Goal: Task Accomplishment & Management: Manage account settings

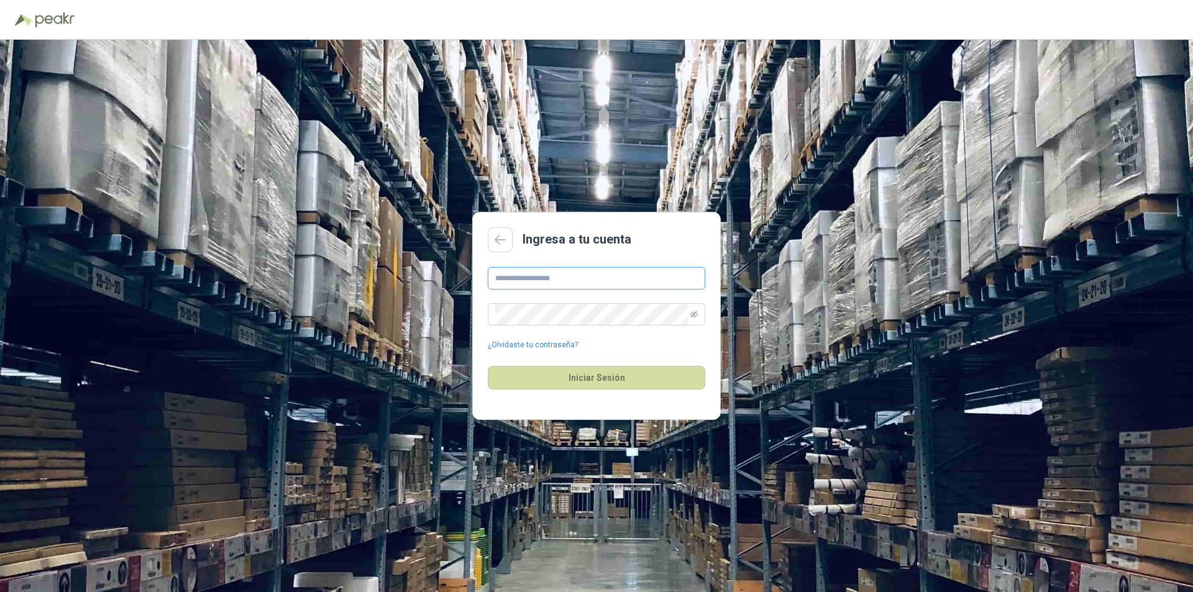
click at [528, 273] on input "text" at bounding box center [597, 278] width 218 height 22
type input "**********"
click at [695, 317] on icon "eye-invisible" at bounding box center [693, 314] width 7 height 7
click at [695, 317] on icon "eye" at bounding box center [693, 314] width 7 height 7
click at [591, 377] on button "Iniciar Sesión" at bounding box center [597, 378] width 218 height 24
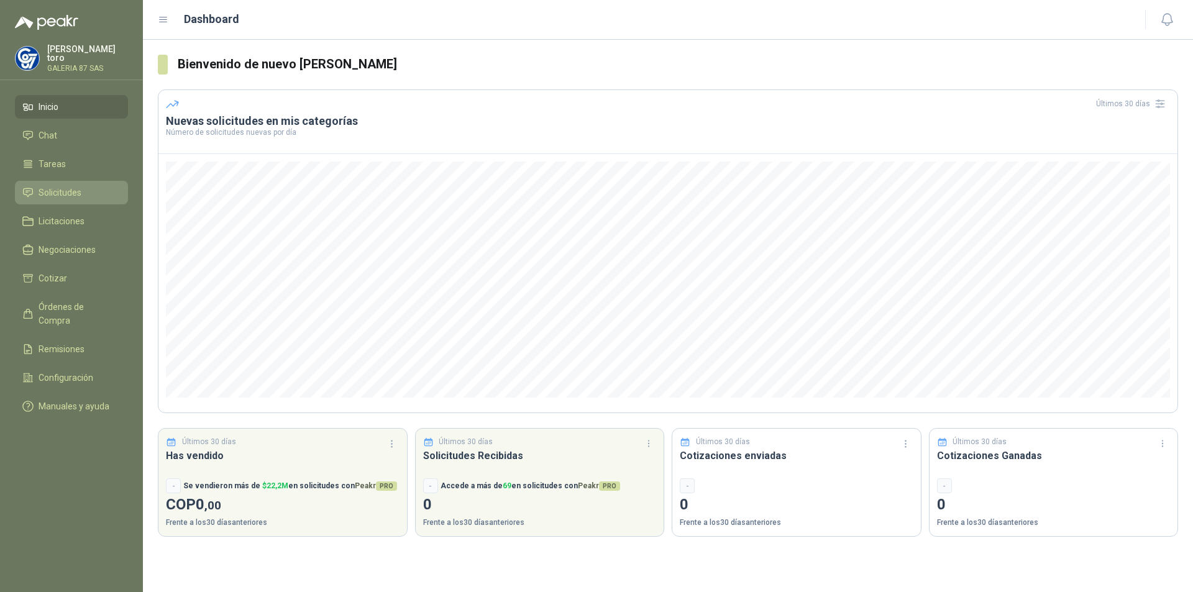
click at [58, 188] on span "Solicitudes" at bounding box center [60, 193] width 43 height 14
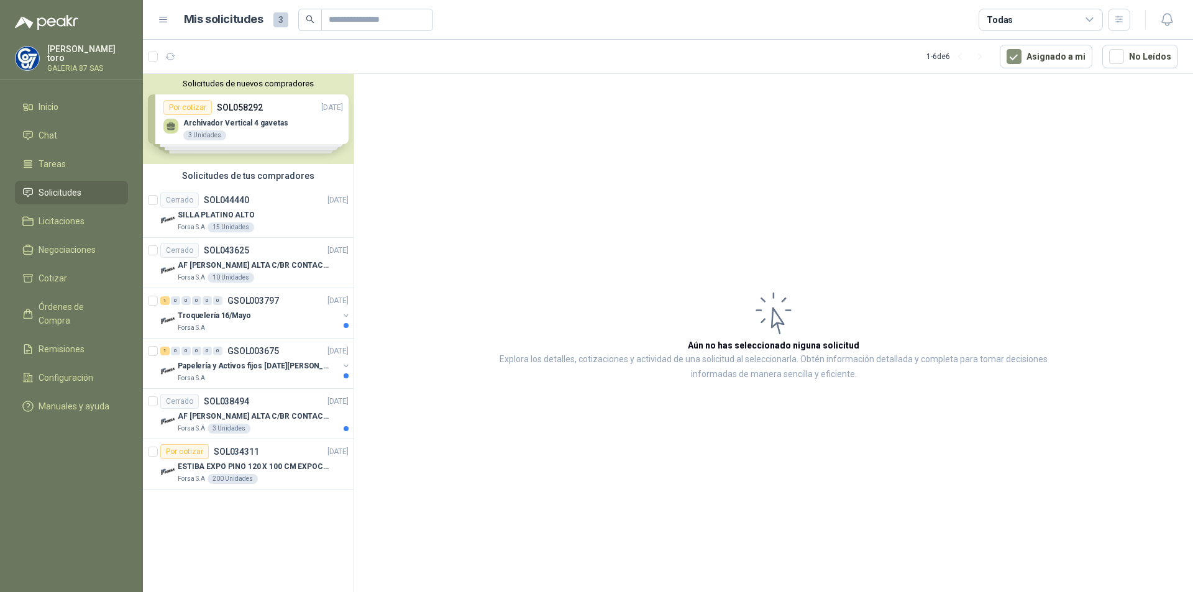
click at [225, 118] on div "Solicitudes de nuevos compradores Por cotizar SOL058292 01/10/25 Archivador Ver…" at bounding box center [248, 119] width 211 height 90
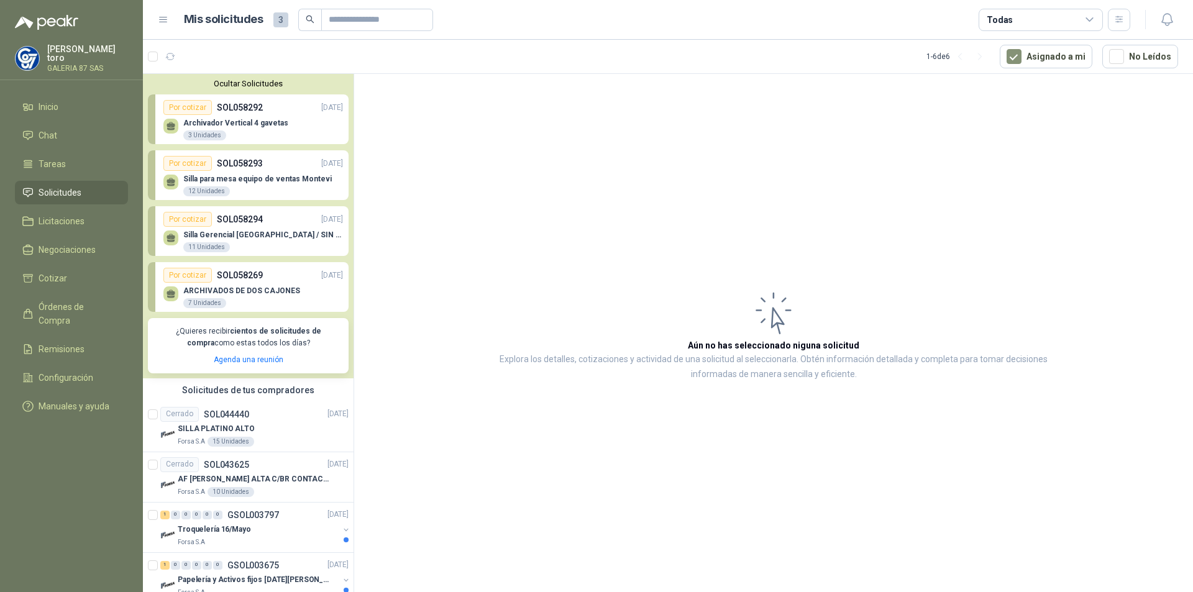
click at [240, 117] on div "Archivador Vertical 4 gavetas 3 Unidades" at bounding box center [253, 128] width 180 height 26
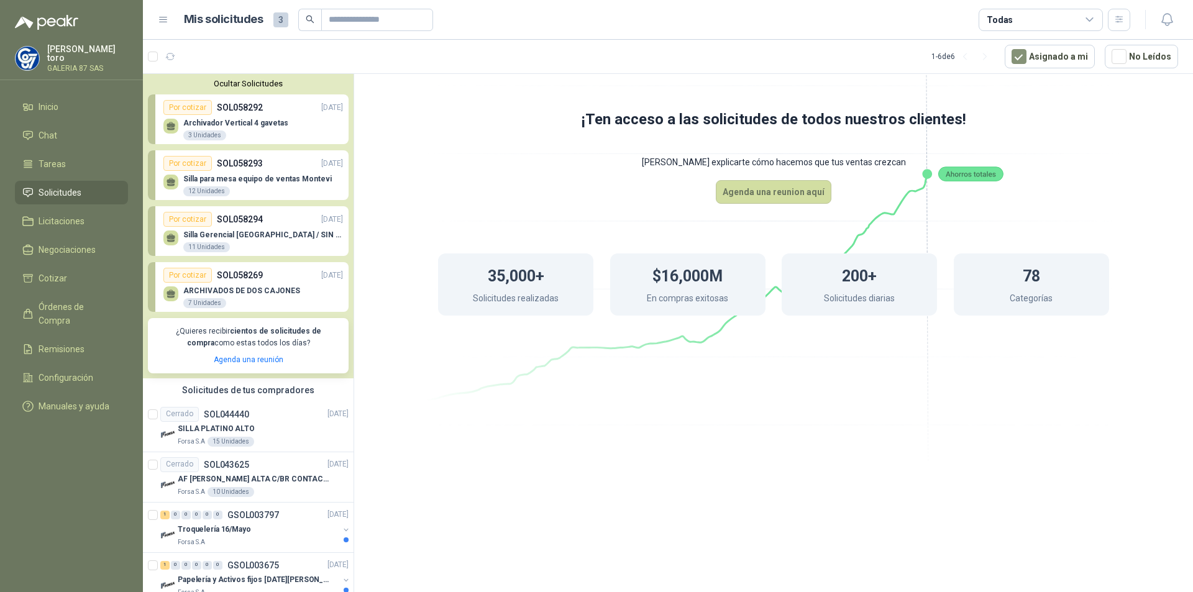
click at [209, 114] on div "Por cotizar" at bounding box center [187, 107] width 48 height 15
click at [53, 272] on span "Cotizar" at bounding box center [53, 279] width 29 height 14
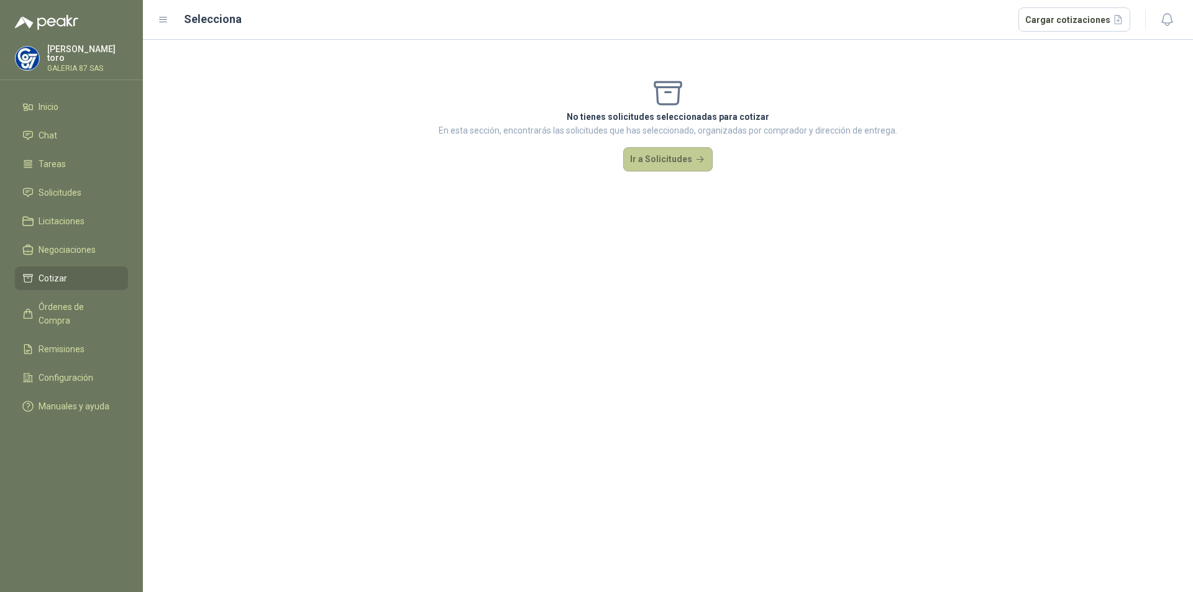
click at [673, 157] on button "Ir a Solicitudes" at bounding box center [667, 159] width 89 height 25
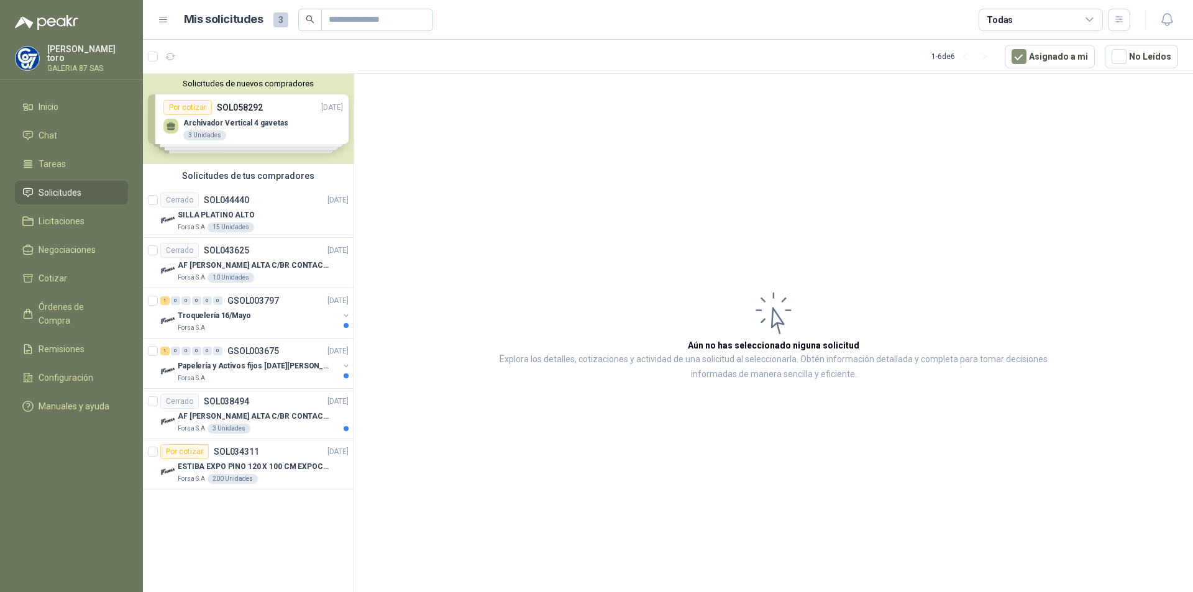
click at [237, 91] on div "Solicitudes de nuevos compradores Por cotizar SOL058292 01/10/25 Archivador Ver…" at bounding box center [248, 119] width 211 height 90
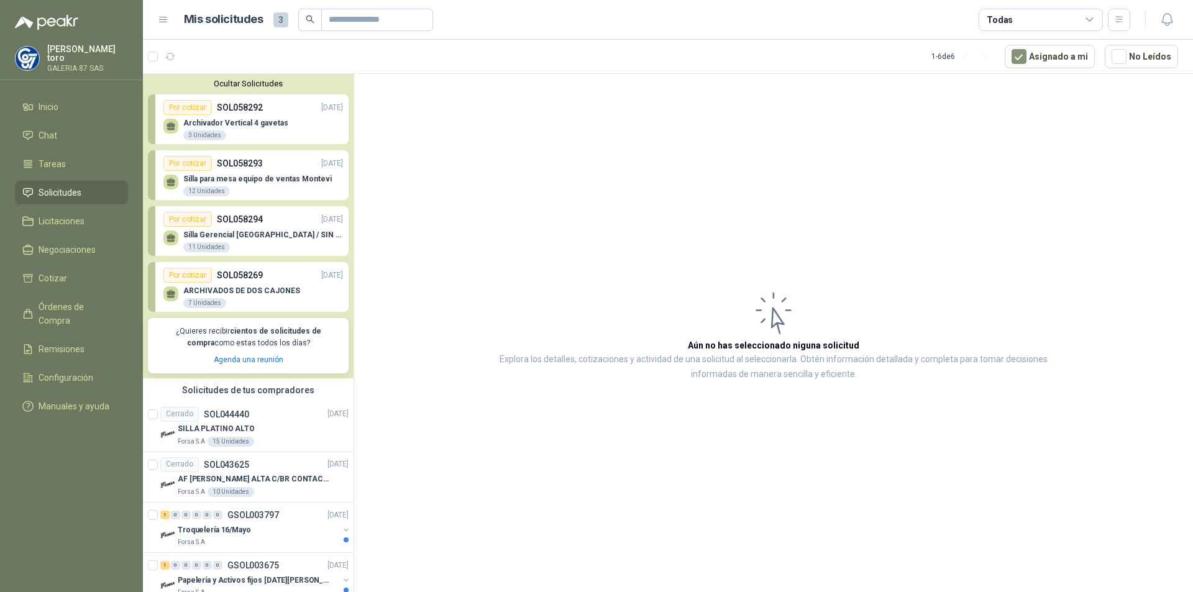
click at [237, 124] on p "Archivador Vertical 4 gavetas" at bounding box center [235, 123] width 105 height 9
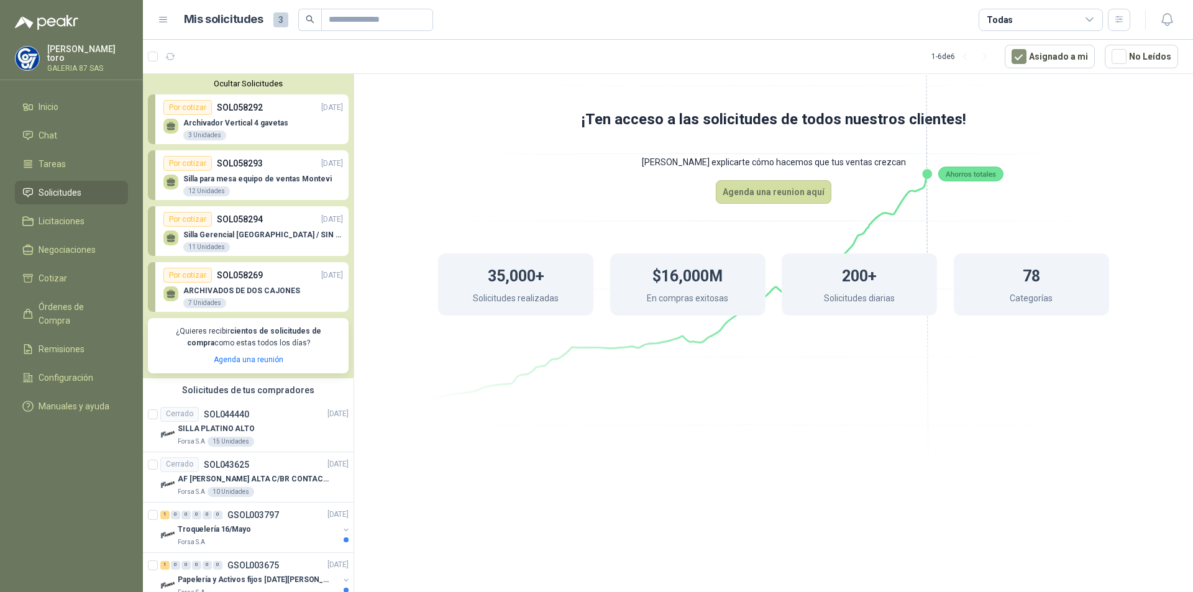
click at [215, 179] on p "Silla para mesa equipo de ventas Montevi" at bounding box center [257, 179] width 149 height 9
click at [230, 226] on p "SOL058294" at bounding box center [240, 220] width 46 height 14
click at [229, 273] on p "SOL058269" at bounding box center [240, 275] width 46 height 14
click at [169, 53] on icon "button" at bounding box center [170, 57] width 11 height 11
click at [242, 82] on button "Ocultar Solicitudes" at bounding box center [248, 83] width 201 height 9
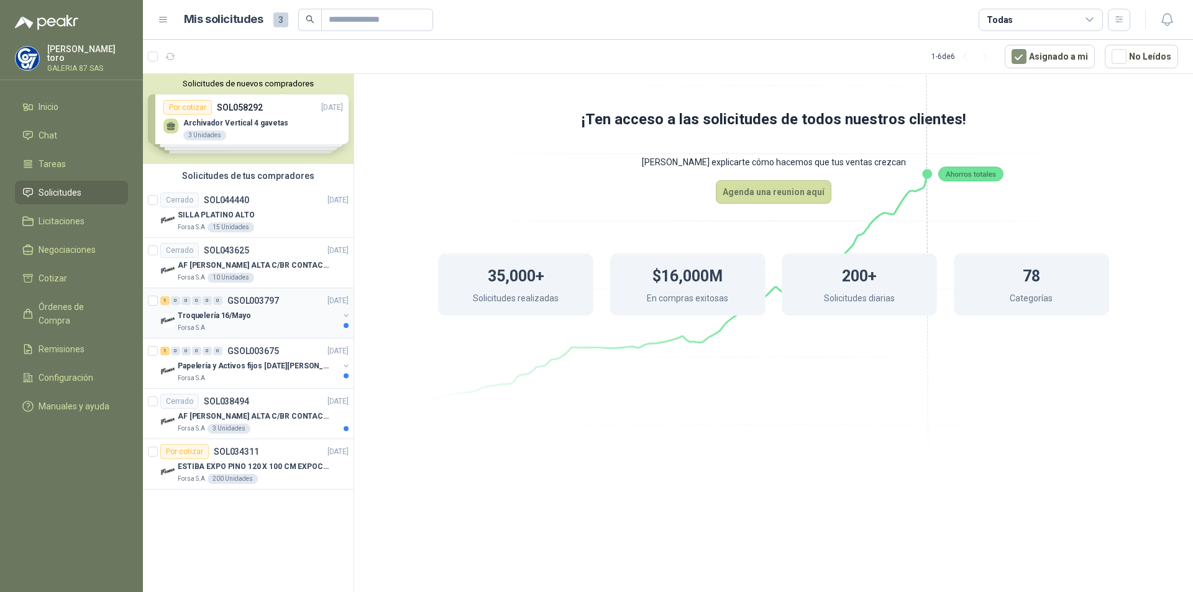
click at [209, 317] on p "Troquelería 16/Mayo" at bounding box center [214, 316] width 73 height 12
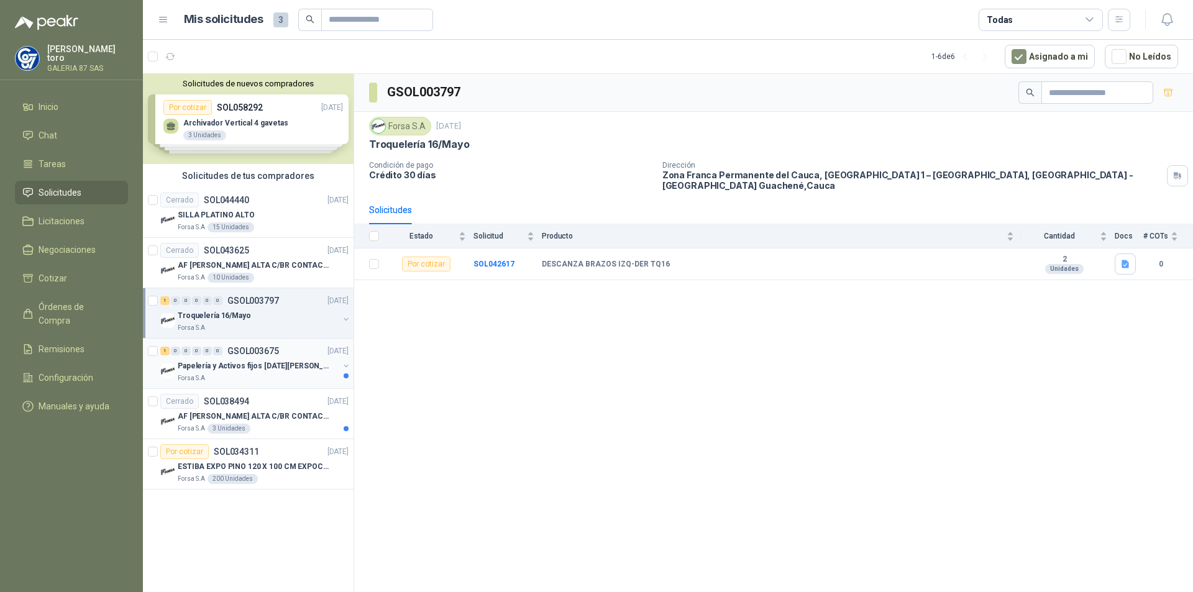
click at [255, 357] on div "1 0 0 0 0 0 GSOL003675 05/05/25" at bounding box center [255, 351] width 191 height 15
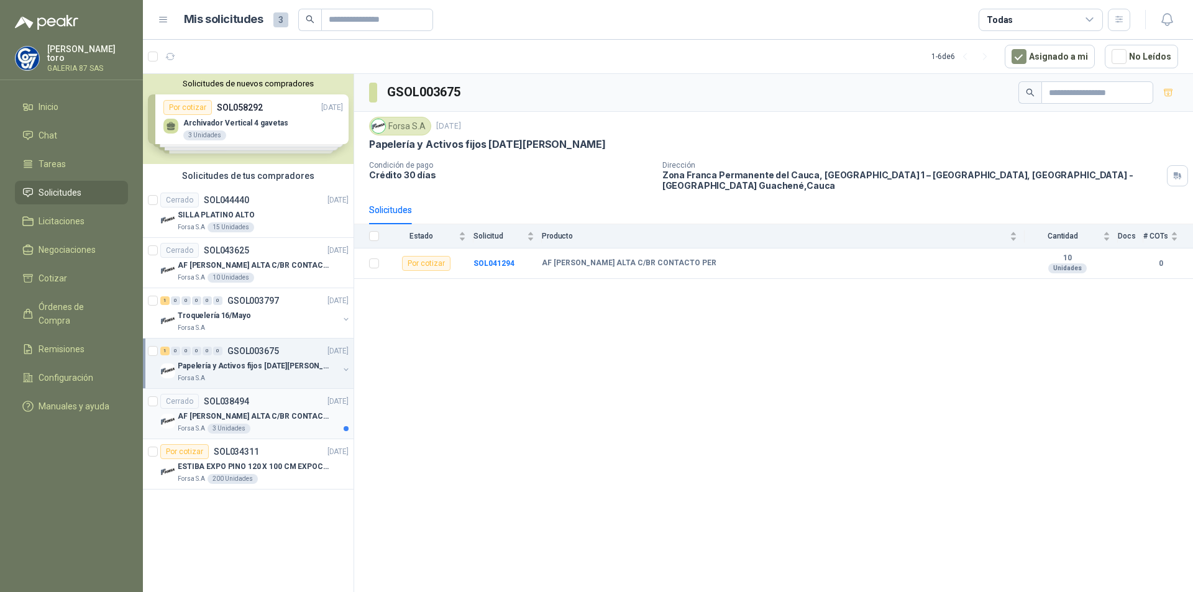
click at [221, 407] on div "Cerrado SOL038494" at bounding box center [204, 401] width 89 height 15
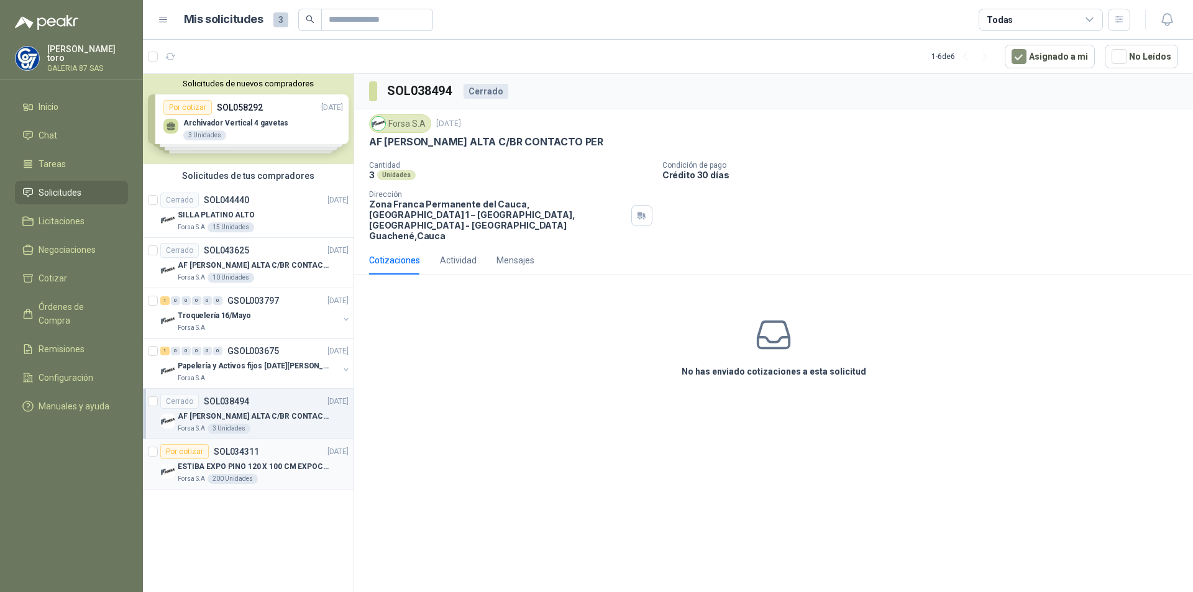
click at [232, 464] on p "ESTIBA EXPO PINO 120 X 100 CM EXPOCOL" at bounding box center [255, 467] width 155 height 12
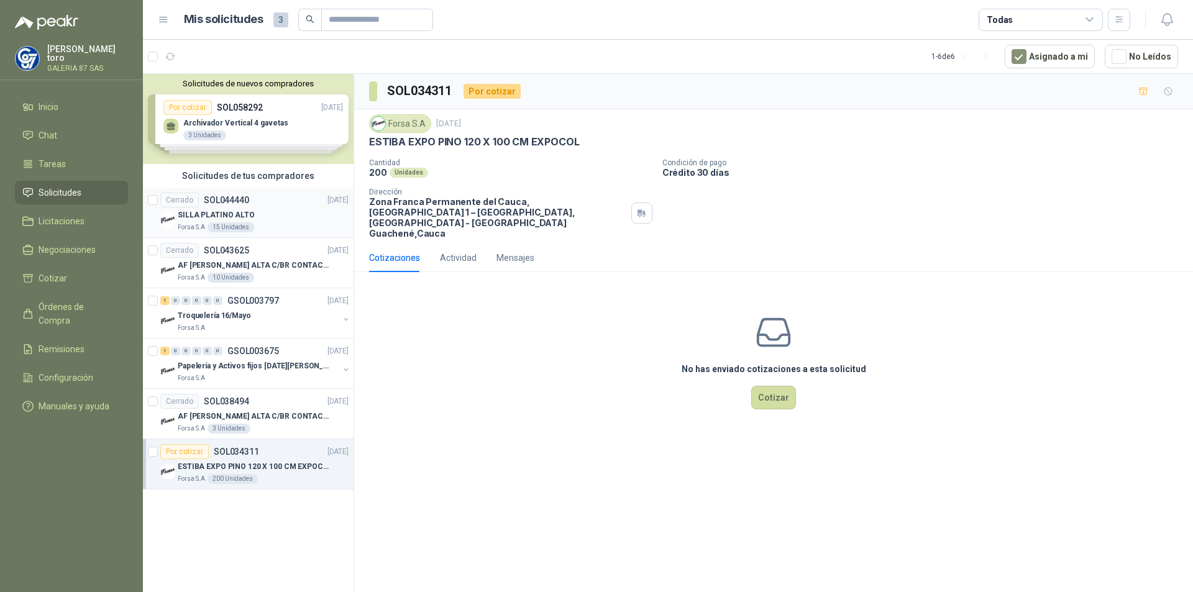
click at [214, 213] on p "SILLA PLATINO ALTO" at bounding box center [216, 215] width 77 height 12
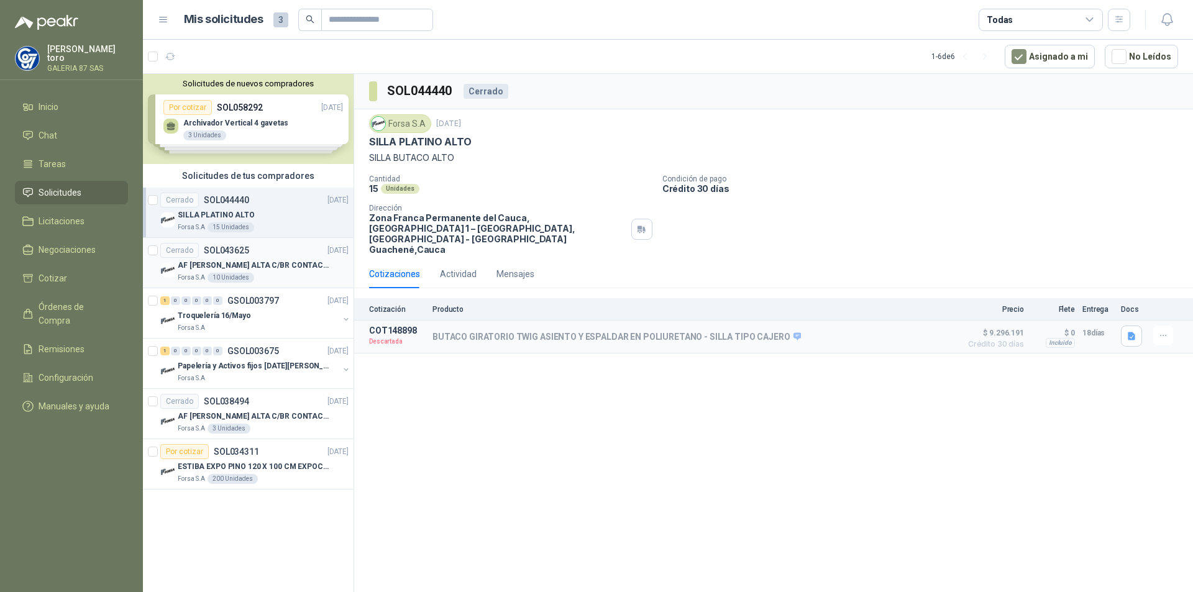
click at [226, 255] on div "Cerrado SOL043625" at bounding box center [204, 250] width 89 height 15
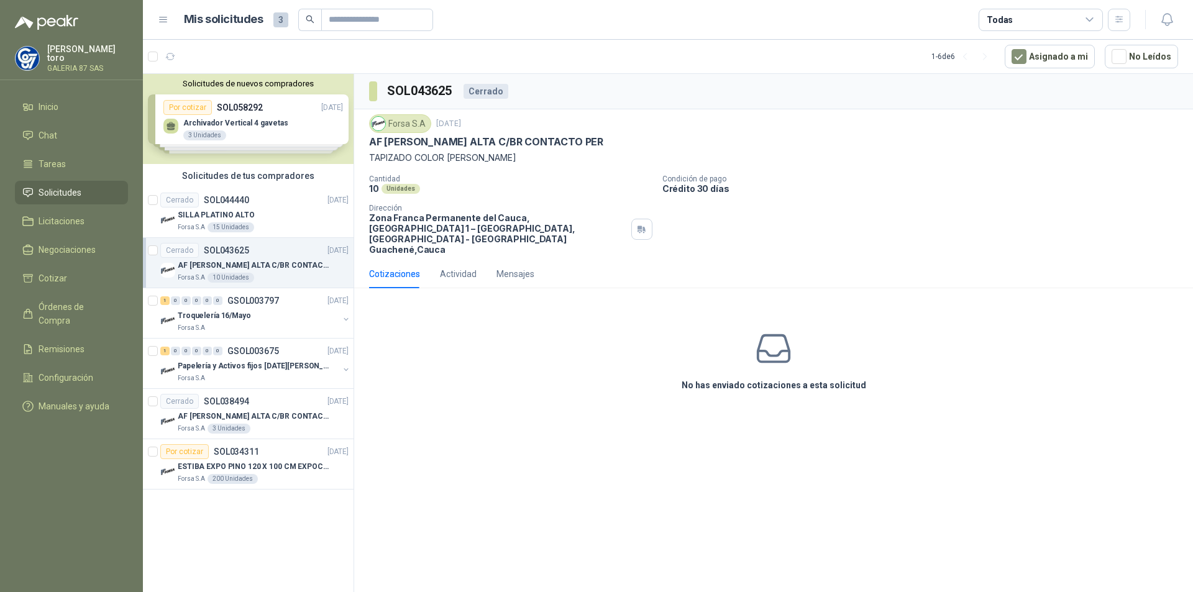
click at [401, 267] on div "Cotizaciones" at bounding box center [394, 274] width 51 height 14
click at [517, 267] on div "Mensajes" at bounding box center [516, 274] width 38 height 14
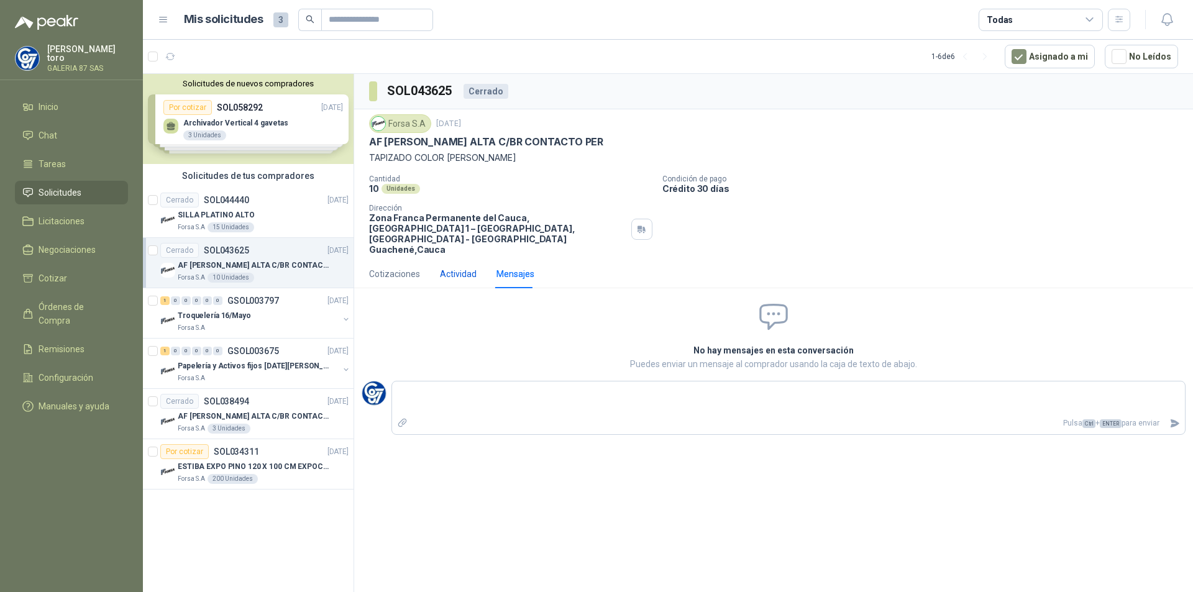
click at [456, 267] on div "Actividad" at bounding box center [458, 274] width 37 height 14
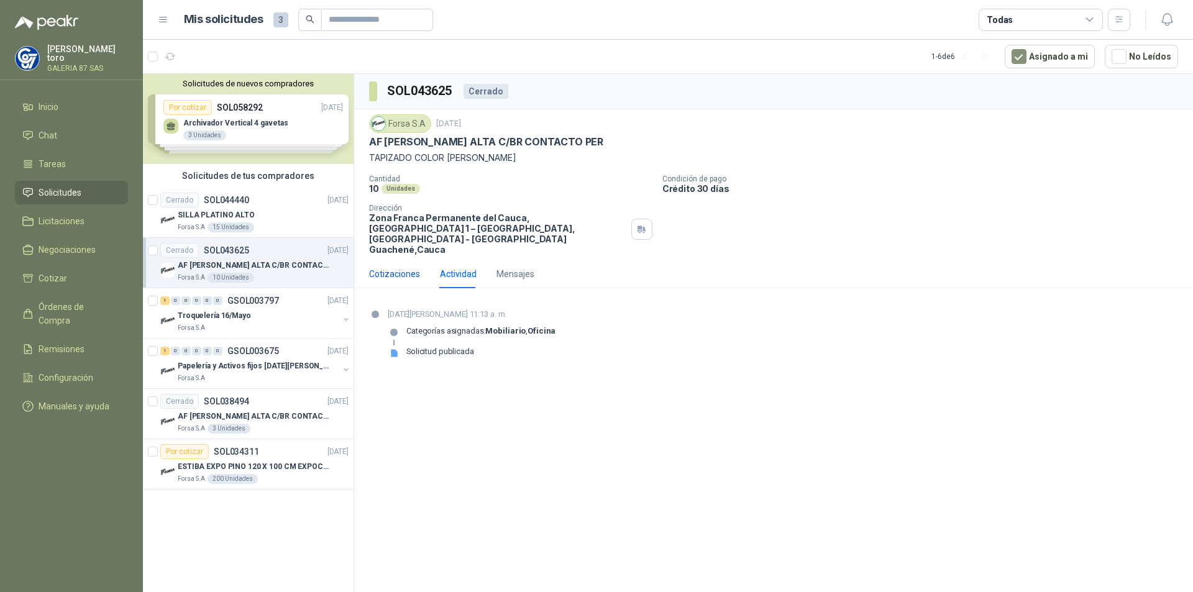
click at [401, 267] on div "Cotizaciones" at bounding box center [394, 274] width 51 height 14
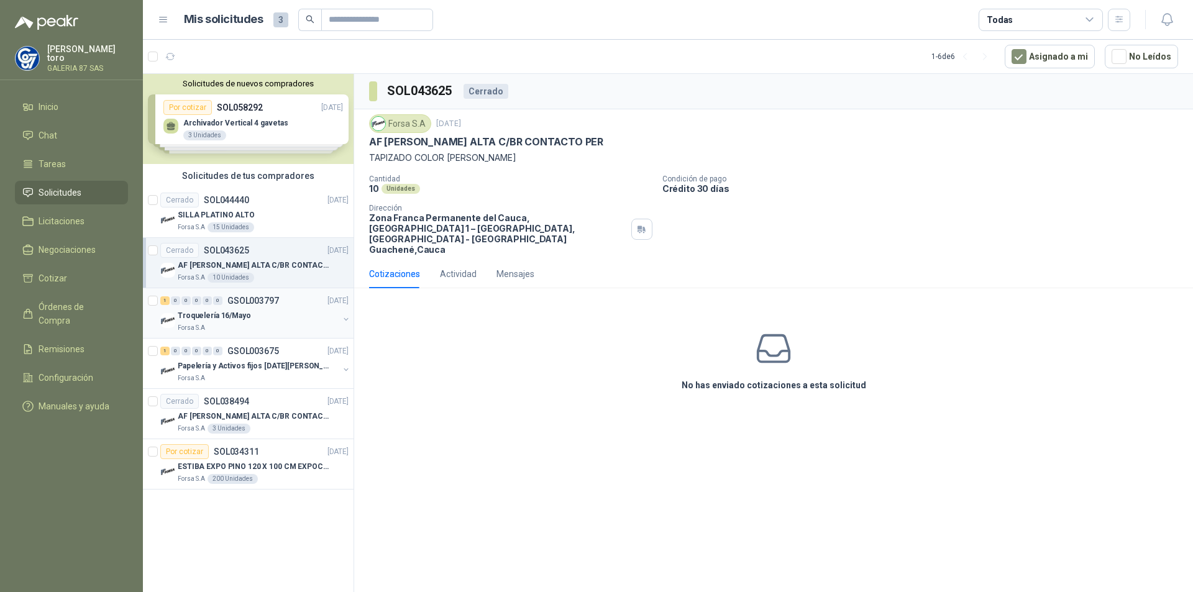
click at [208, 313] on p "Troquelería 16/Mayo" at bounding box center [214, 316] width 73 height 12
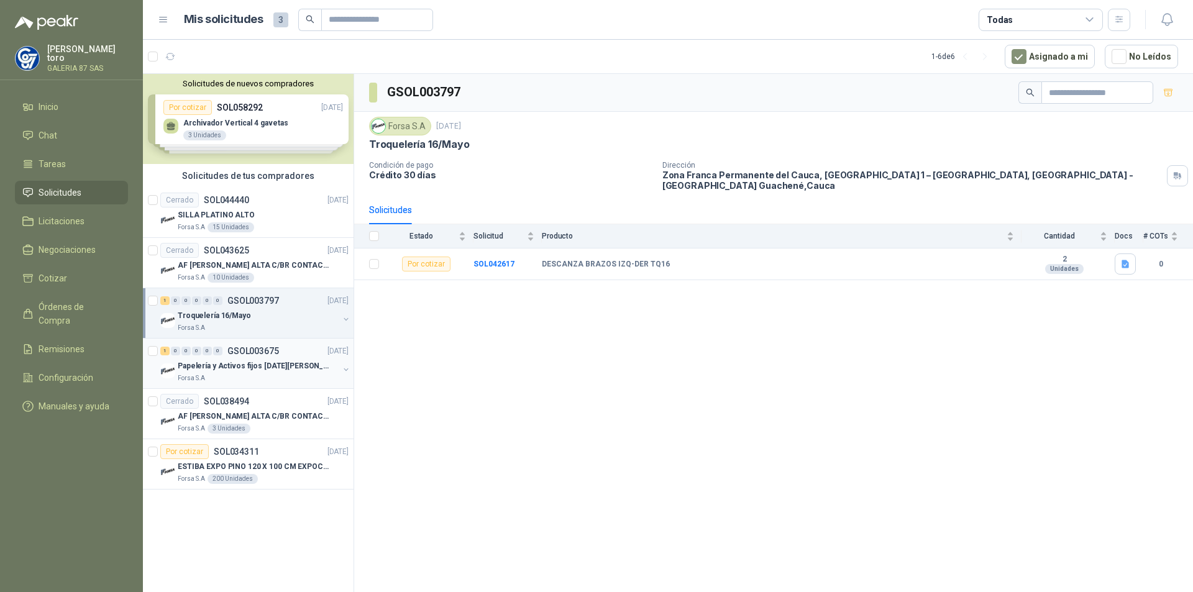
click at [217, 370] on p "Papelería y Activos fijos [DATE][PERSON_NAME]" at bounding box center [255, 366] width 155 height 12
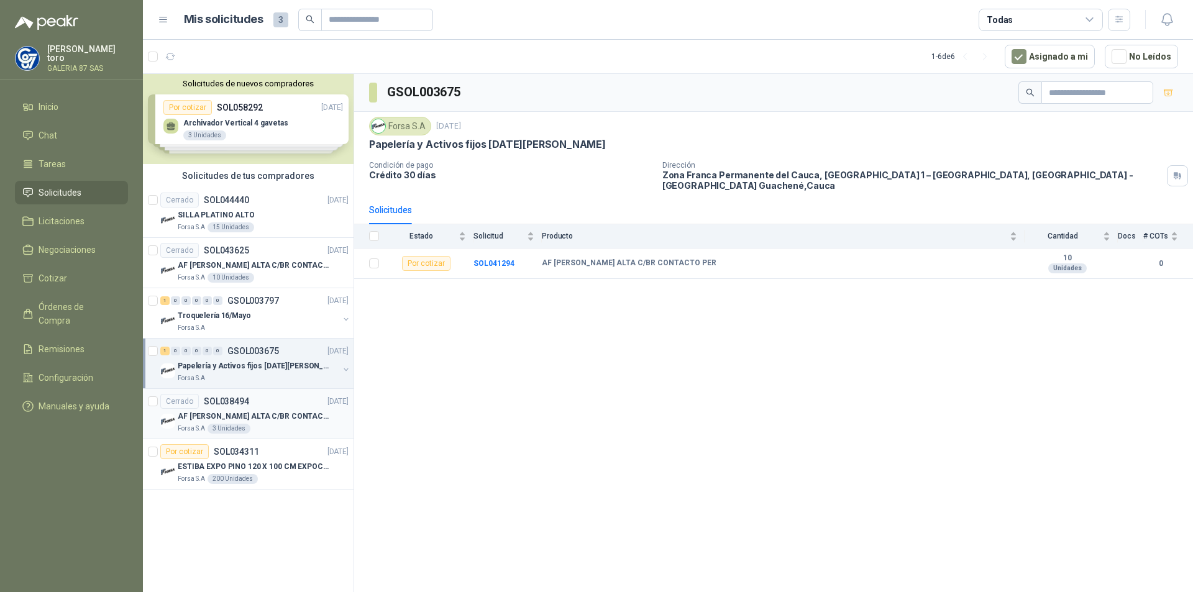
click at [225, 413] on p "AF [PERSON_NAME] ALTA C/BR CONTACTO PER" at bounding box center [255, 417] width 155 height 12
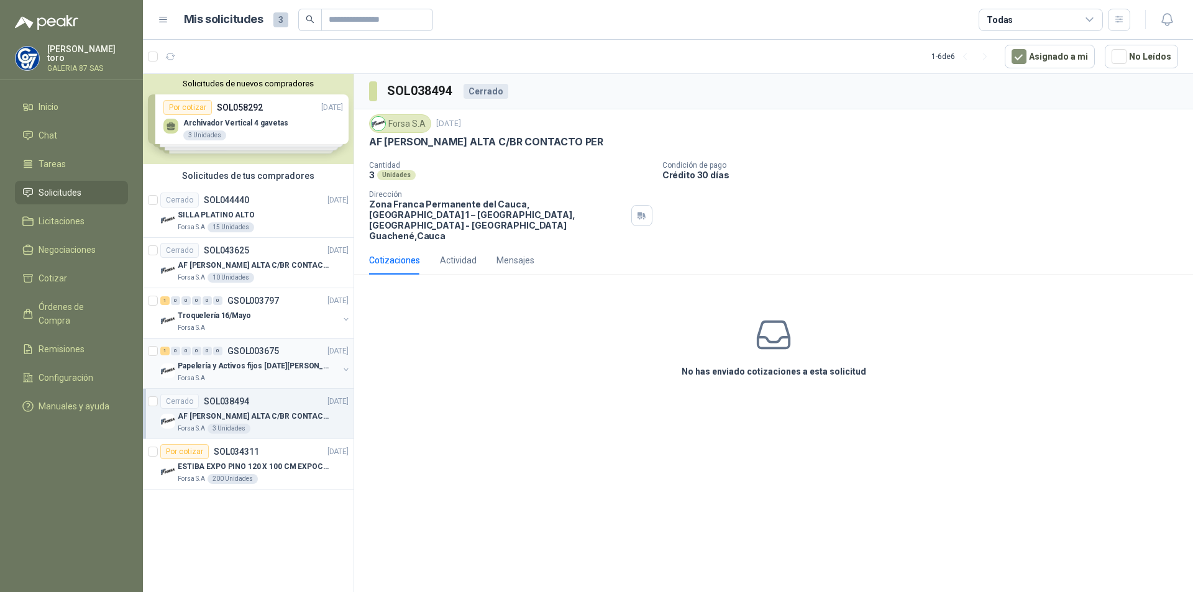
click at [214, 352] on div "0" at bounding box center [217, 351] width 9 height 9
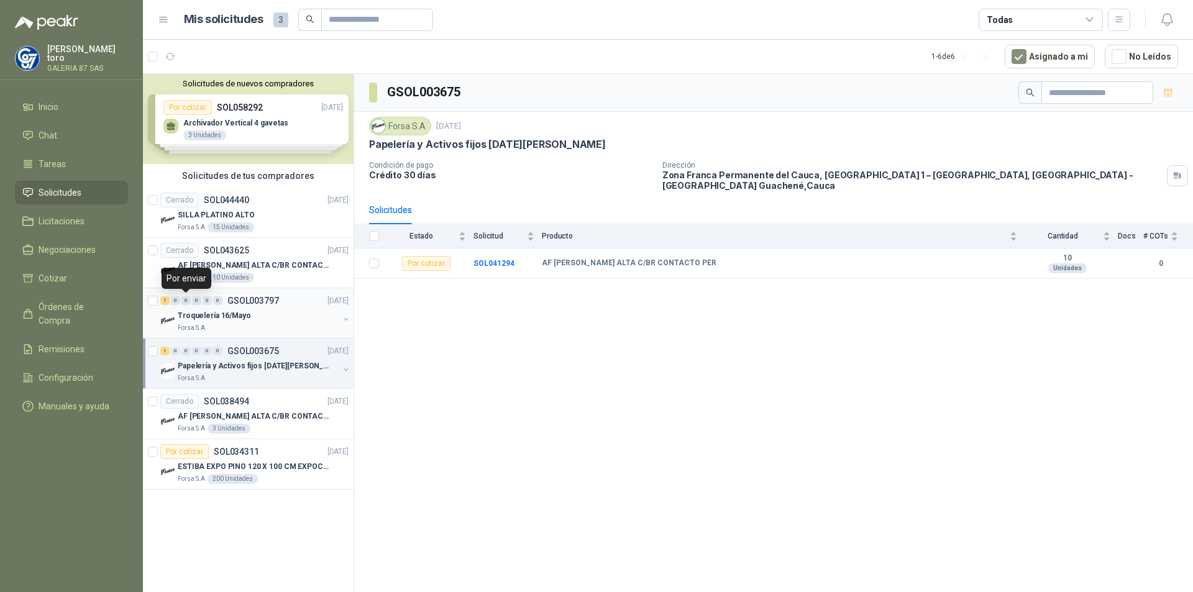
click at [199, 305] on div "1 0 0 0 0 0 GSOL003797 [DATE]" at bounding box center [255, 300] width 191 height 15
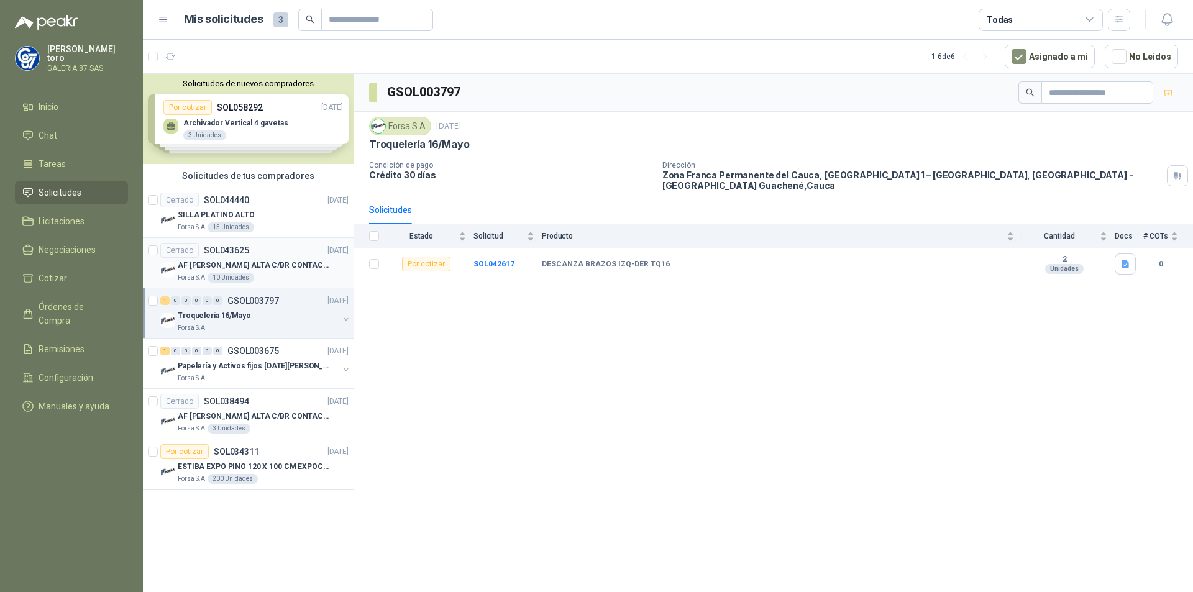
click at [232, 267] on p "AF [PERSON_NAME] ALTA C/BR CONTACTO PER" at bounding box center [255, 266] width 155 height 12
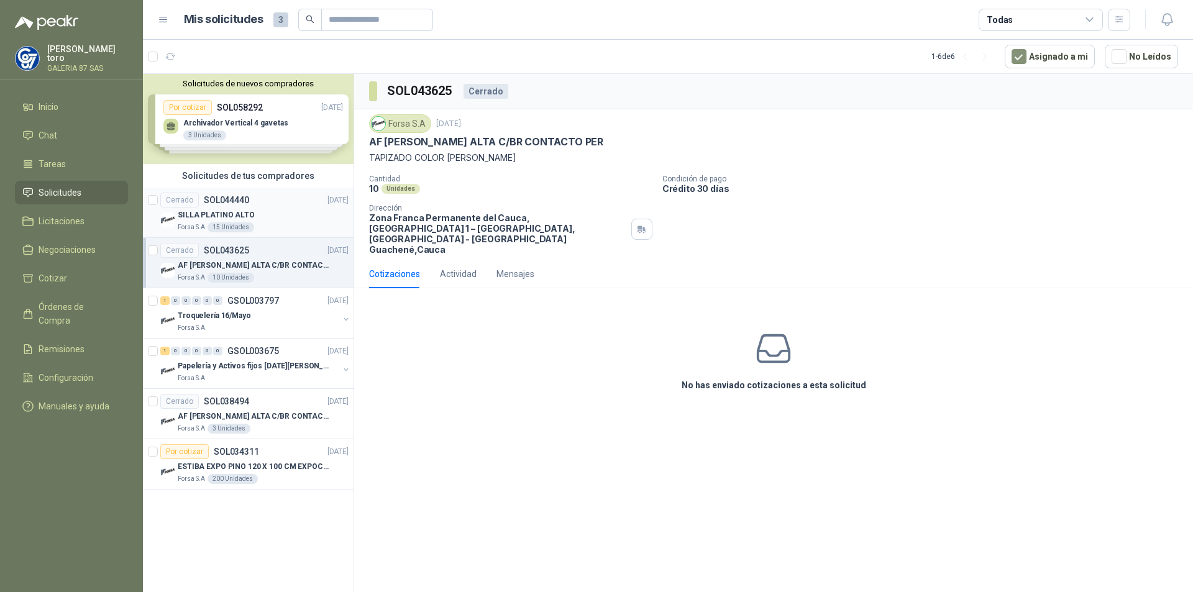
click at [244, 209] on p "SILLA PLATINO ALTO" at bounding box center [216, 215] width 77 height 12
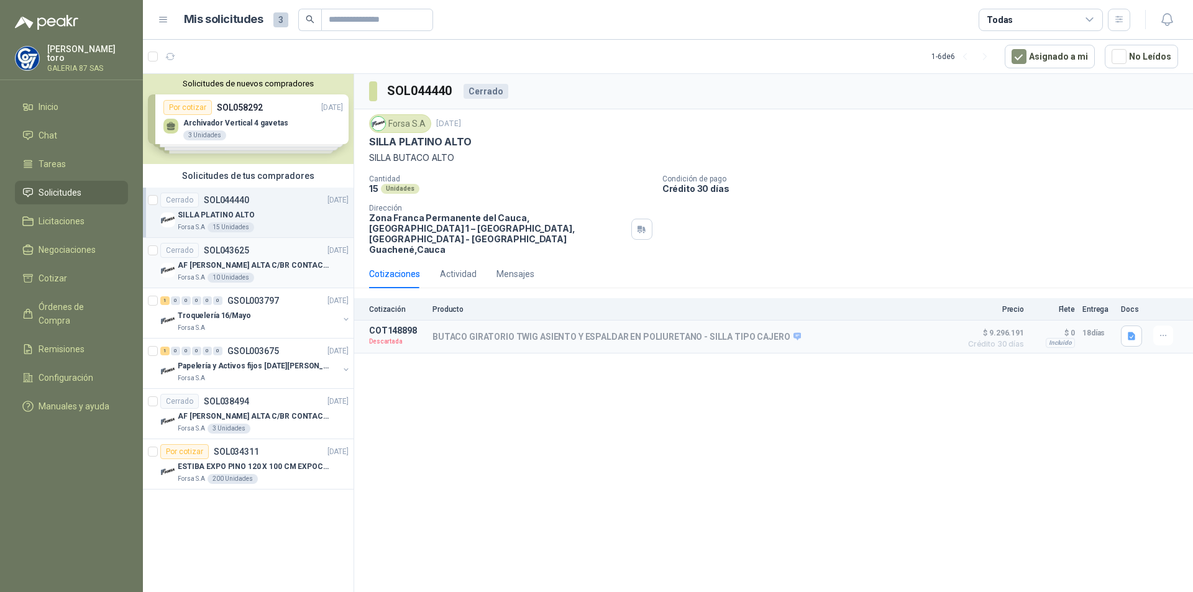
click at [219, 262] on p "AF [PERSON_NAME] ALTA C/BR CONTACTO PER" at bounding box center [255, 266] width 155 height 12
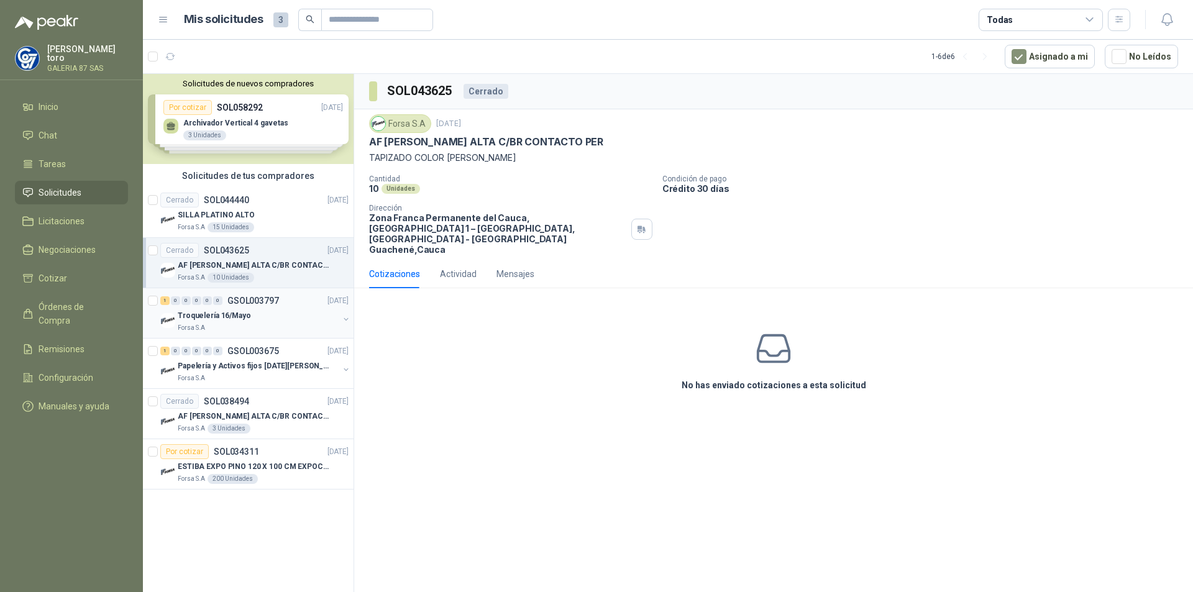
click at [224, 305] on div "1 0 0 0 0 0 GSOL003797 [DATE]" at bounding box center [255, 300] width 191 height 15
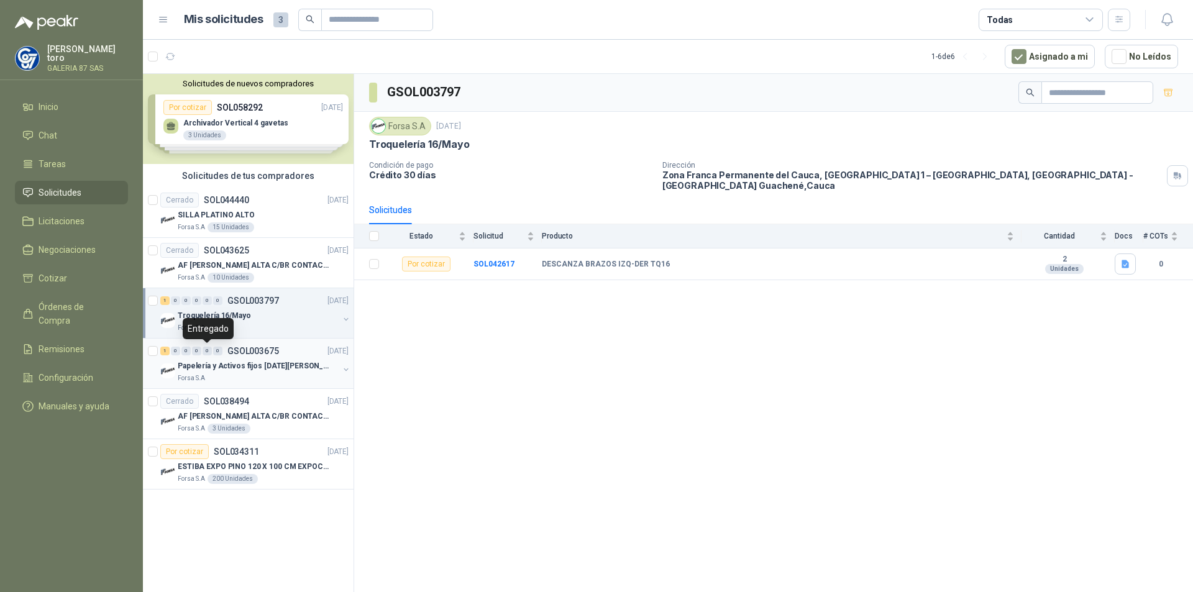
click at [206, 354] on div "0" at bounding box center [207, 351] width 9 height 9
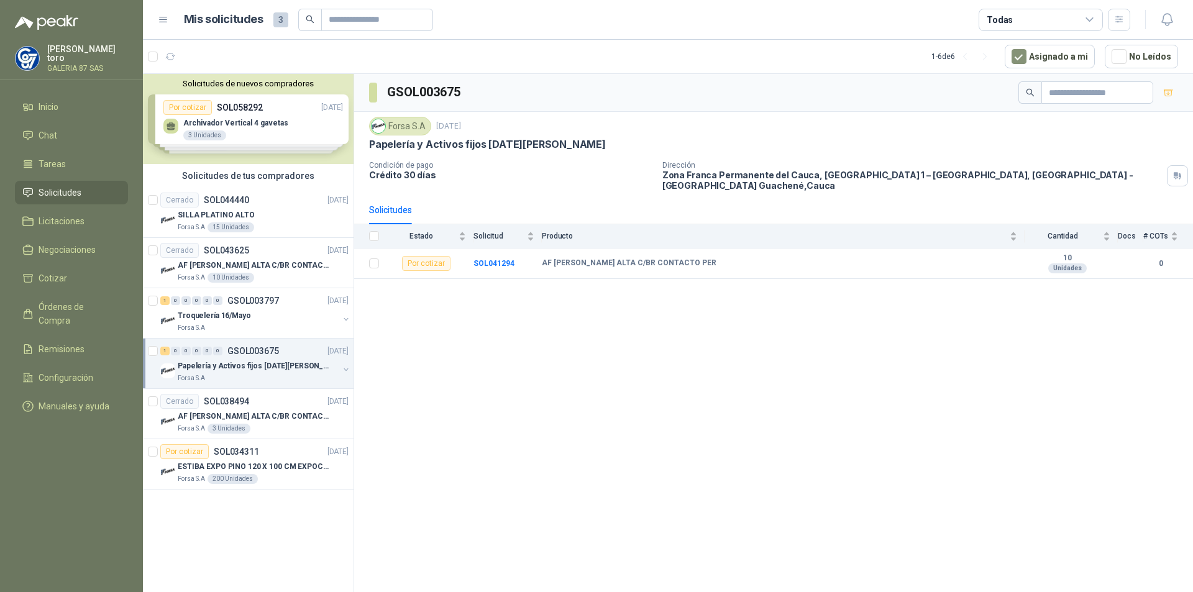
click at [216, 364] on p "Papelería y Activos fijos [DATE][PERSON_NAME]" at bounding box center [255, 366] width 155 height 12
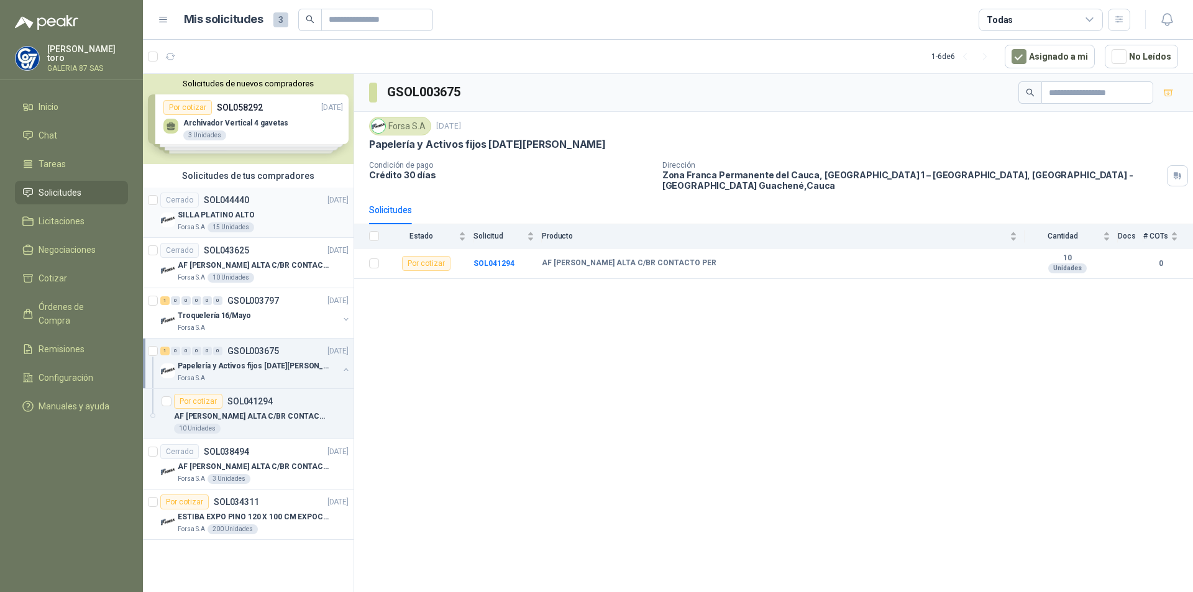
click at [223, 201] on p "SOL044440" at bounding box center [226, 200] width 45 height 9
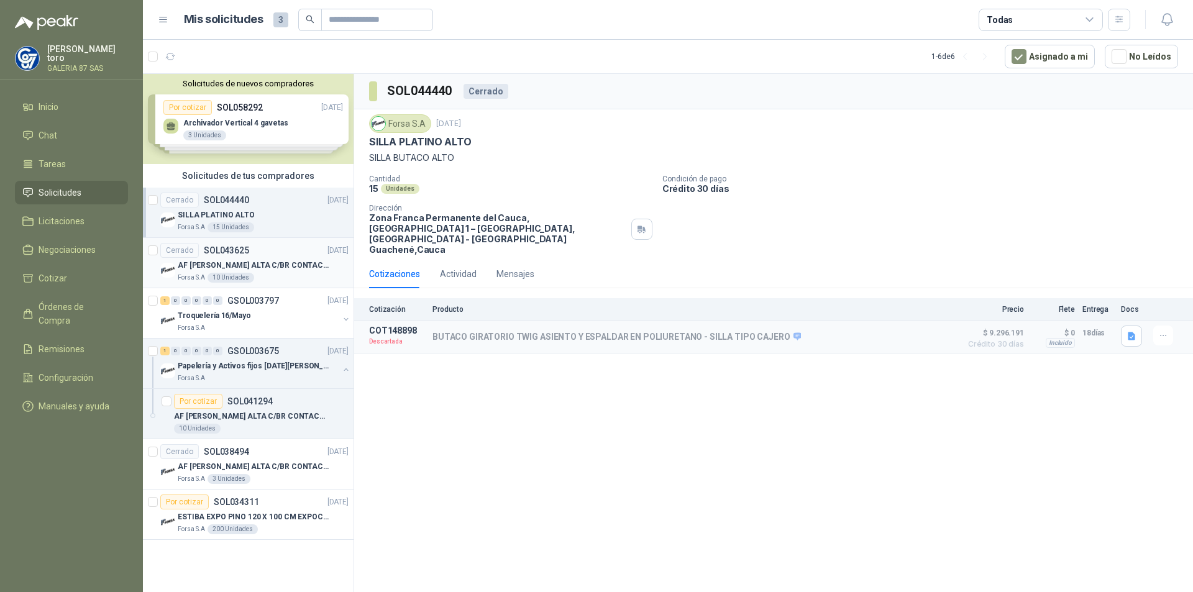
click at [219, 259] on div "AF [PERSON_NAME] ALTA C/BR CONTACTO PER" at bounding box center [263, 265] width 171 height 15
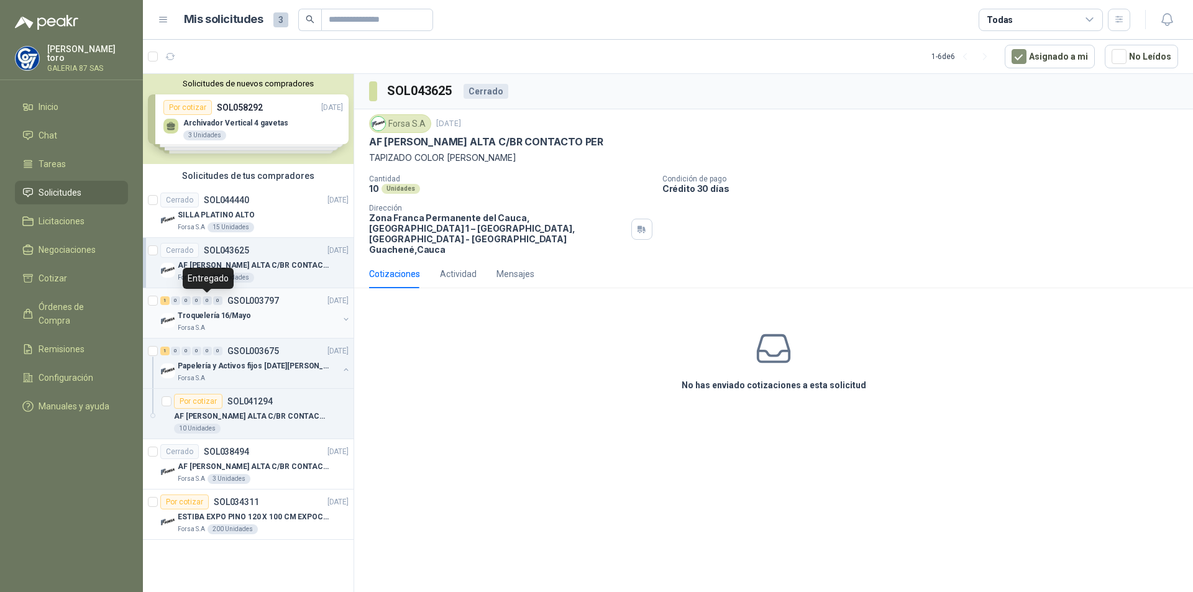
click at [211, 301] on div "0" at bounding box center [207, 300] width 9 height 9
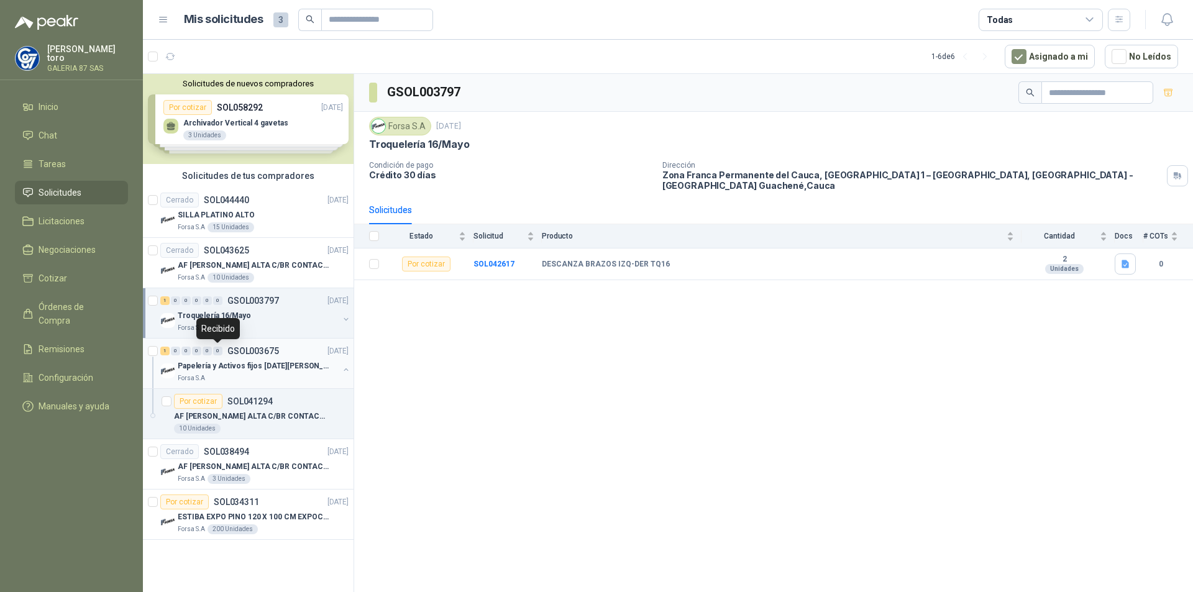
click at [219, 353] on div "0" at bounding box center [217, 351] width 9 height 9
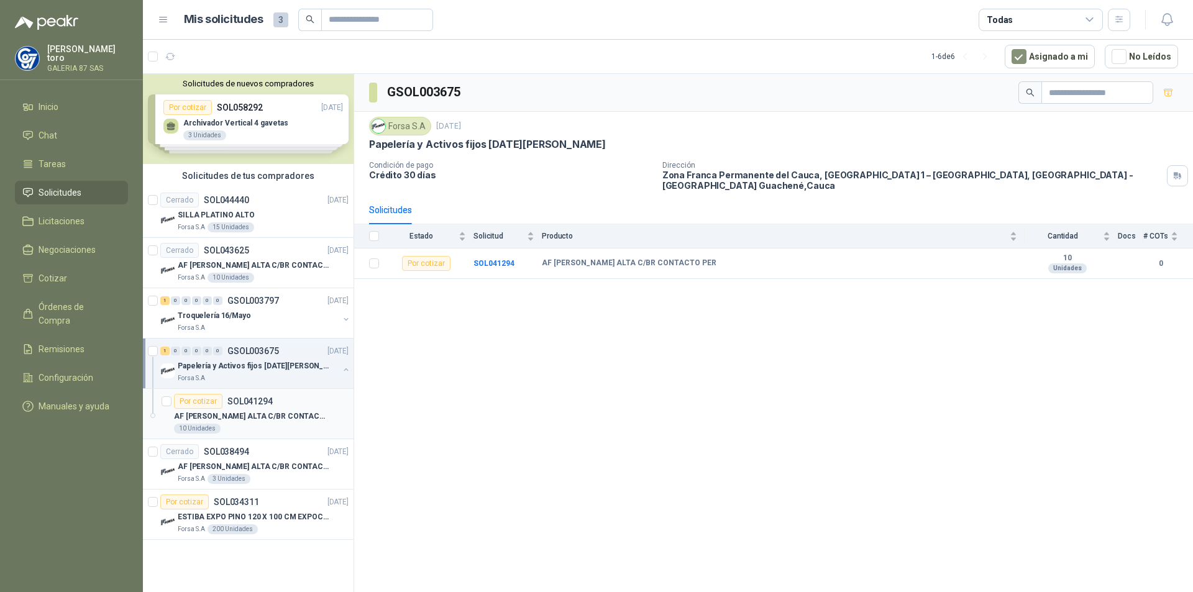
click at [230, 406] on p "SOL041294" at bounding box center [249, 401] width 45 height 9
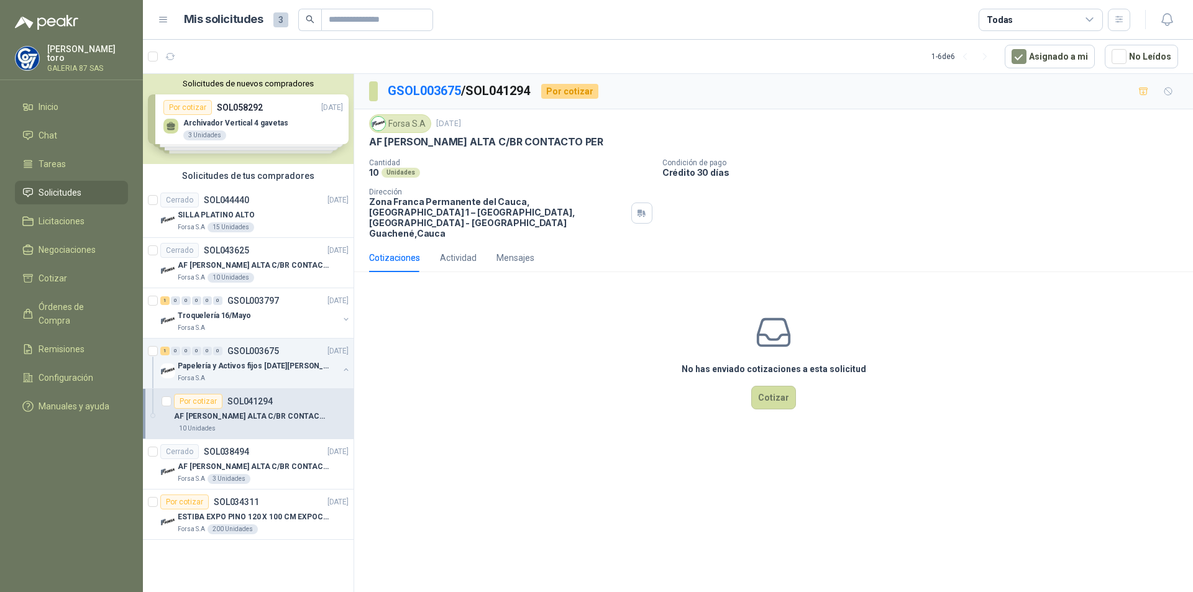
click at [418, 251] on div "Cotizaciones" at bounding box center [394, 258] width 51 height 14
click at [404, 251] on div "Cotizaciones" at bounding box center [394, 258] width 51 height 14
click at [469, 251] on div "Actividad" at bounding box center [458, 258] width 37 height 14
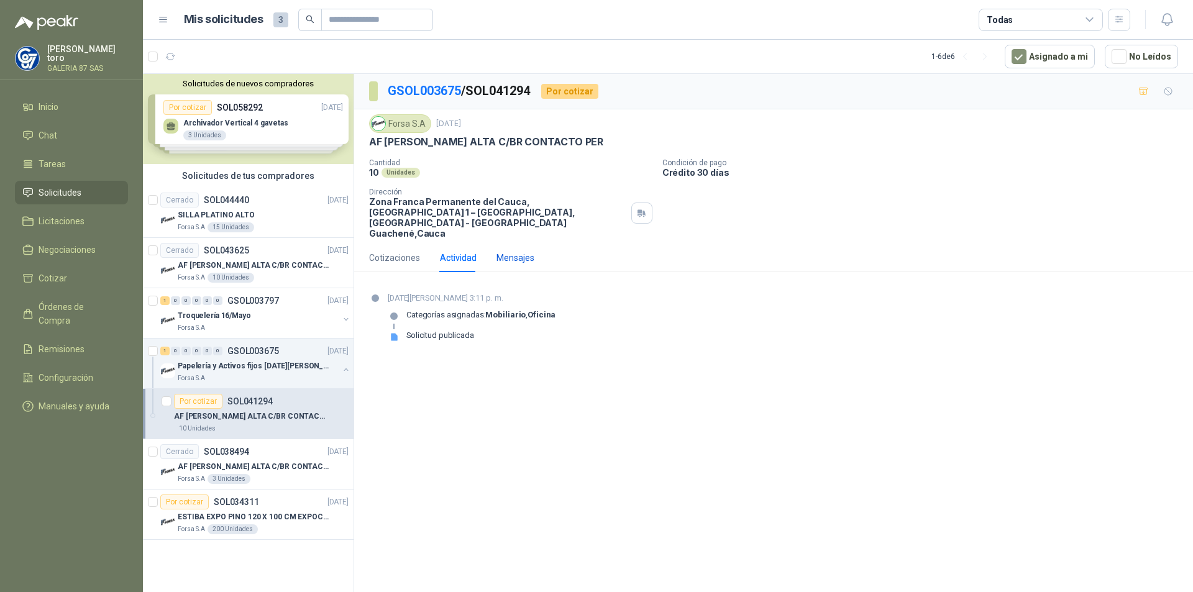
click at [511, 251] on div "Mensajes" at bounding box center [516, 258] width 38 height 14
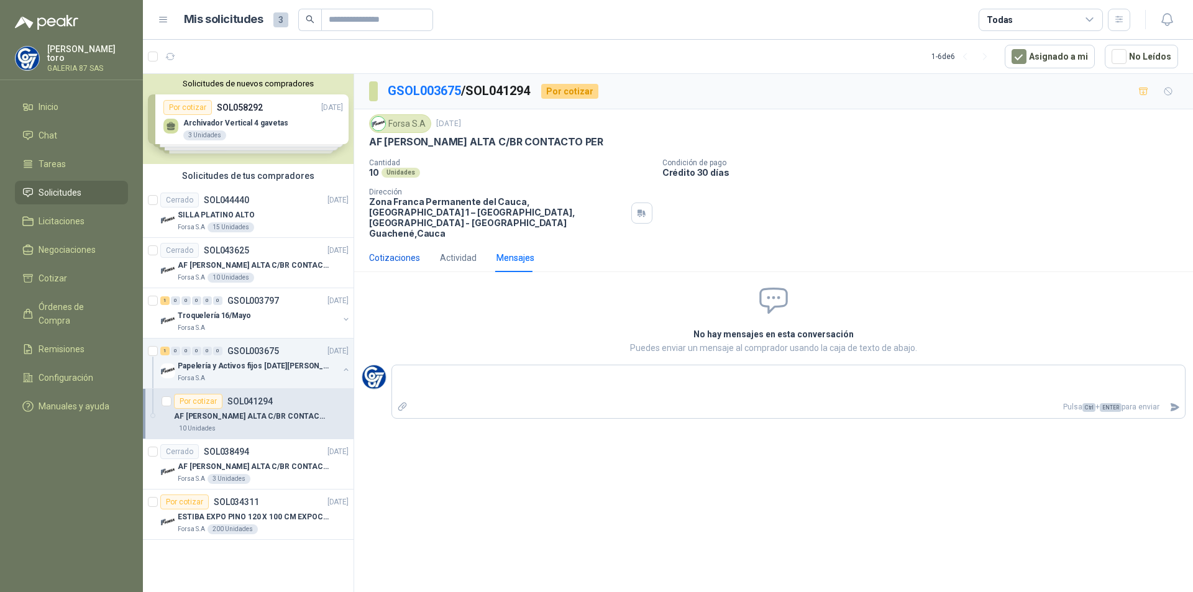
click at [397, 251] on div "Cotizaciones" at bounding box center [394, 258] width 51 height 14
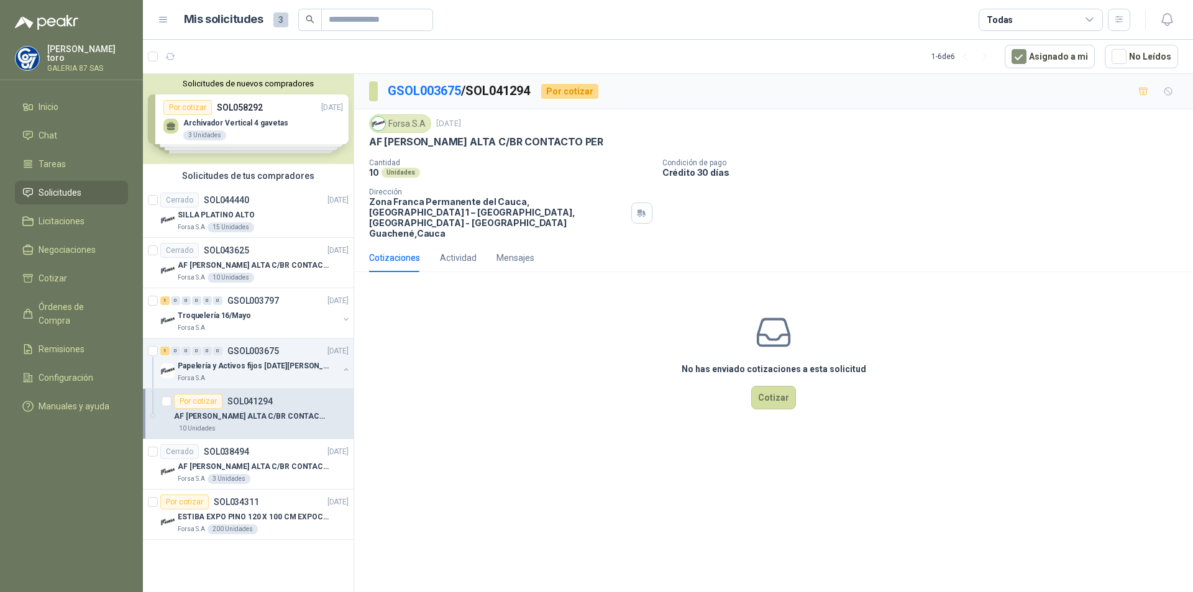
click at [587, 94] on div "Por cotizar" at bounding box center [569, 91] width 57 height 15
click at [237, 463] on p "AF [PERSON_NAME] ALTA C/BR CONTACTO PER" at bounding box center [255, 467] width 155 height 12
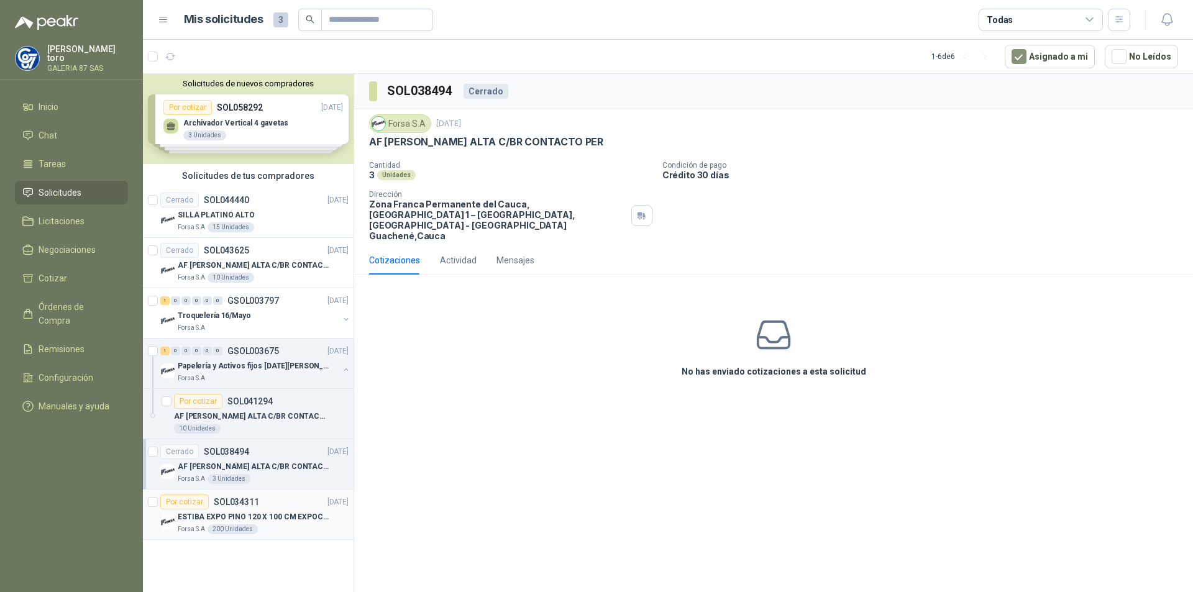
click at [240, 513] on p "ESTIBA EXPO PINO 120 X 100 CM EXPOCOL" at bounding box center [255, 517] width 155 height 12
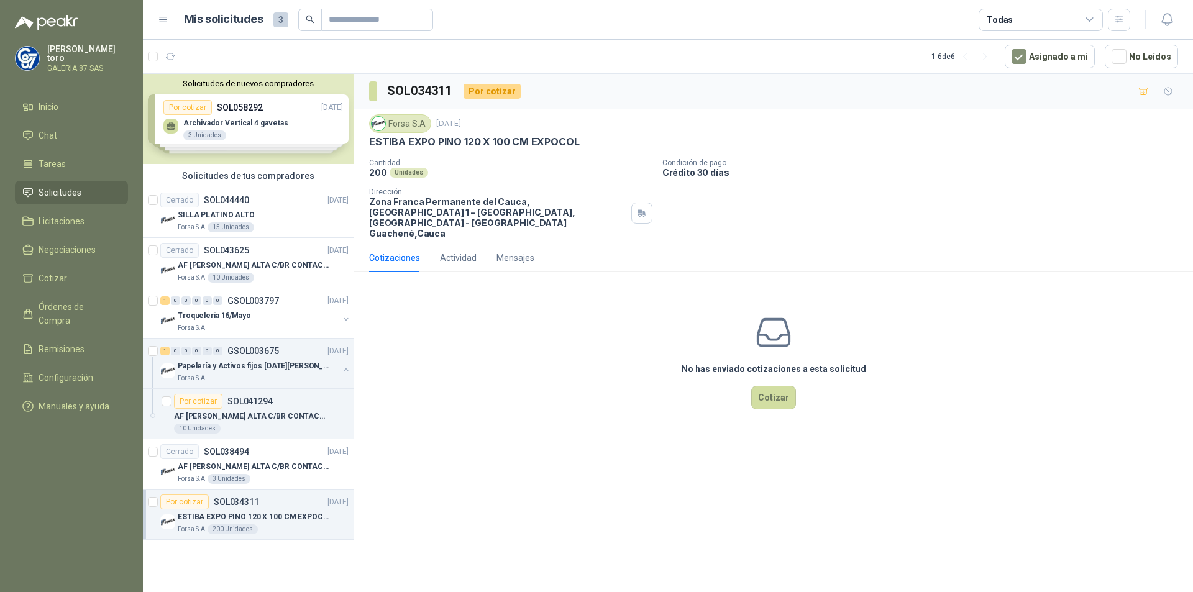
click at [240, 127] on div "Solicitudes de nuevos compradores Por cotizar SOL058292 01/10/25 Archivador Ver…" at bounding box center [248, 119] width 211 height 90
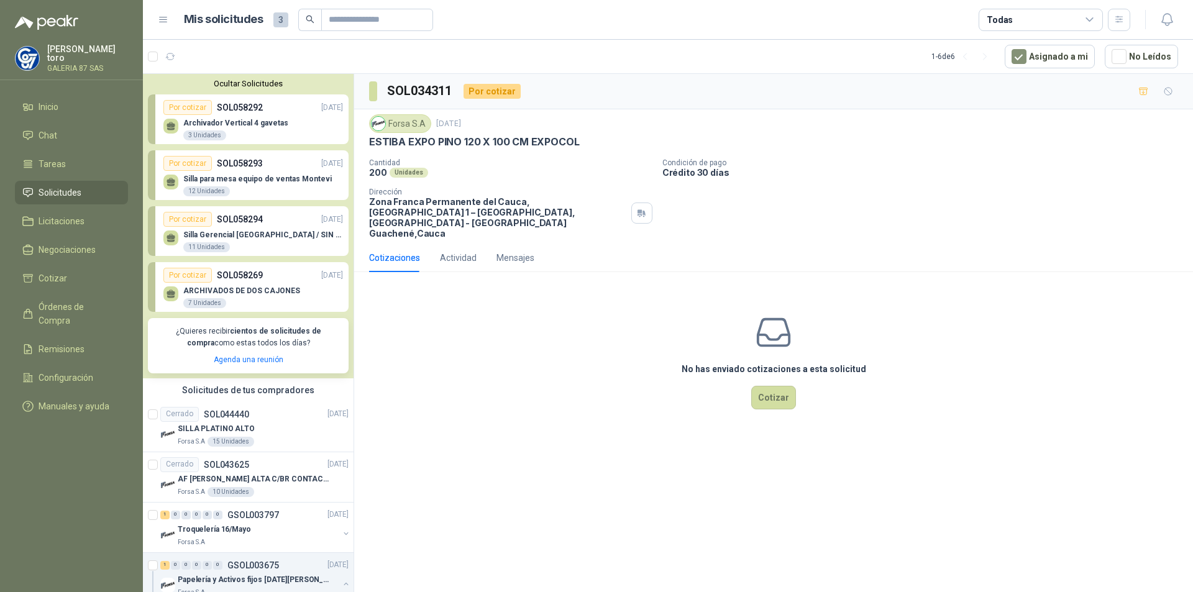
click at [240, 127] on p "Archivador Vertical 4 gavetas" at bounding box center [235, 123] width 105 height 9
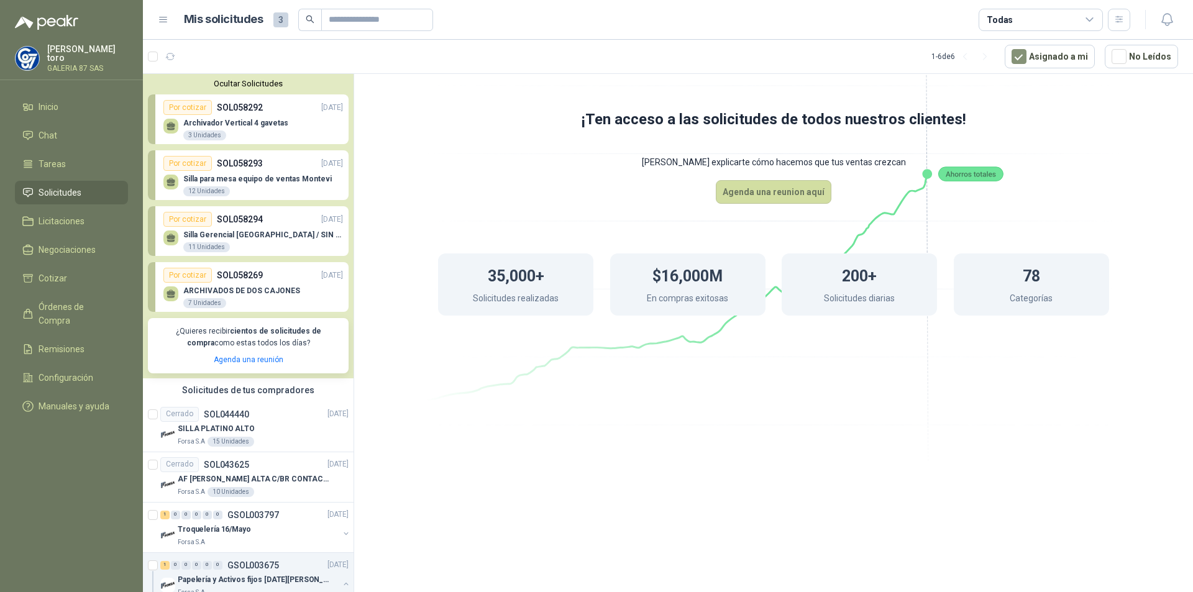
click at [193, 136] on div "3 Unidades" at bounding box center [204, 136] width 43 height 10
click at [188, 108] on div "Por cotizar" at bounding box center [187, 107] width 48 height 15
click at [234, 278] on p "SOL058269" at bounding box center [240, 275] width 46 height 14
click at [248, 237] on p "Silla Gerencial [GEOGRAPHIC_DATA] / SIN MALLA" at bounding box center [263, 235] width 160 height 9
click at [268, 172] on div "Silla para mesa equipo de ventas Montevi 12 Unidades" at bounding box center [253, 184] width 180 height 26
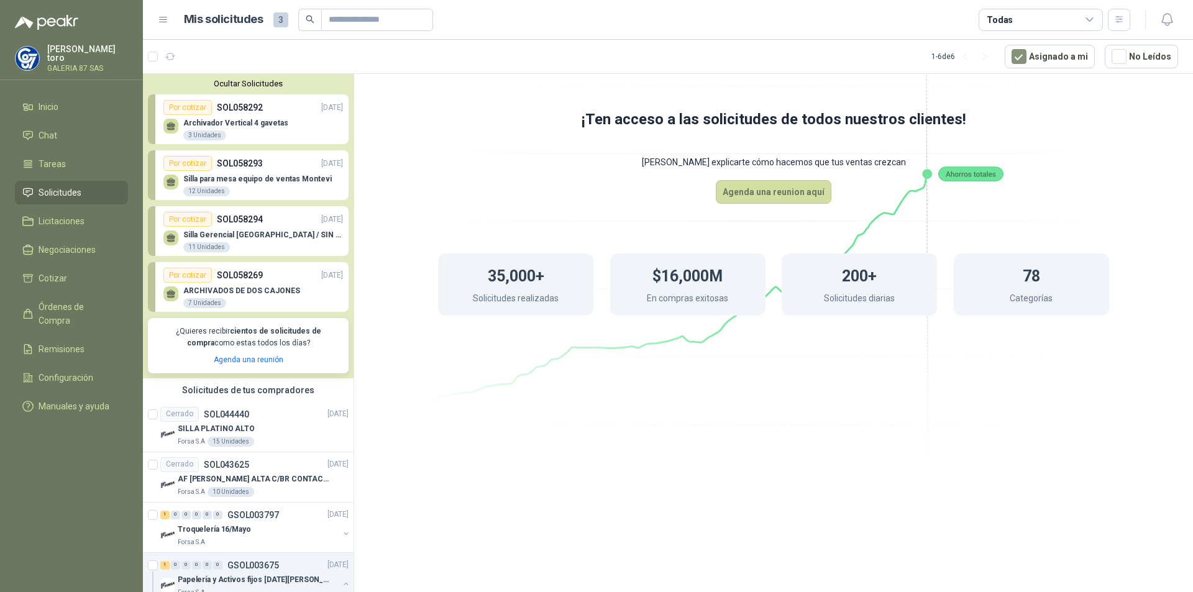
click at [242, 81] on button "Ocultar Solicitudes" at bounding box center [248, 83] width 201 height 9
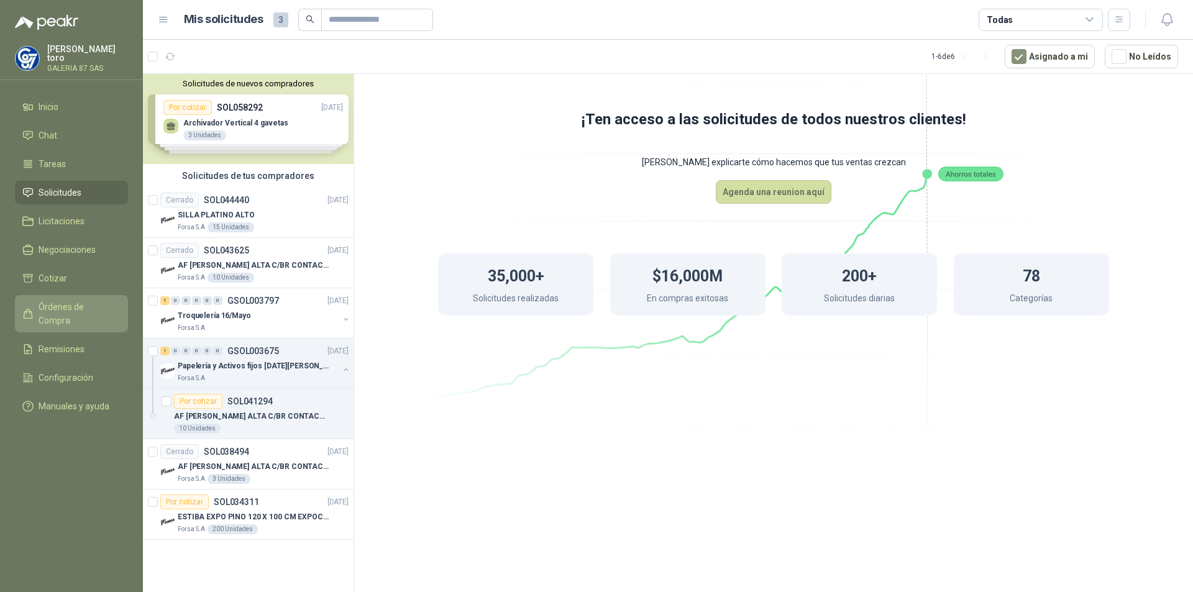
click at [55, 302] on span "Órdenes de Compra" at bounding box center [78, 313] width 78 height 27
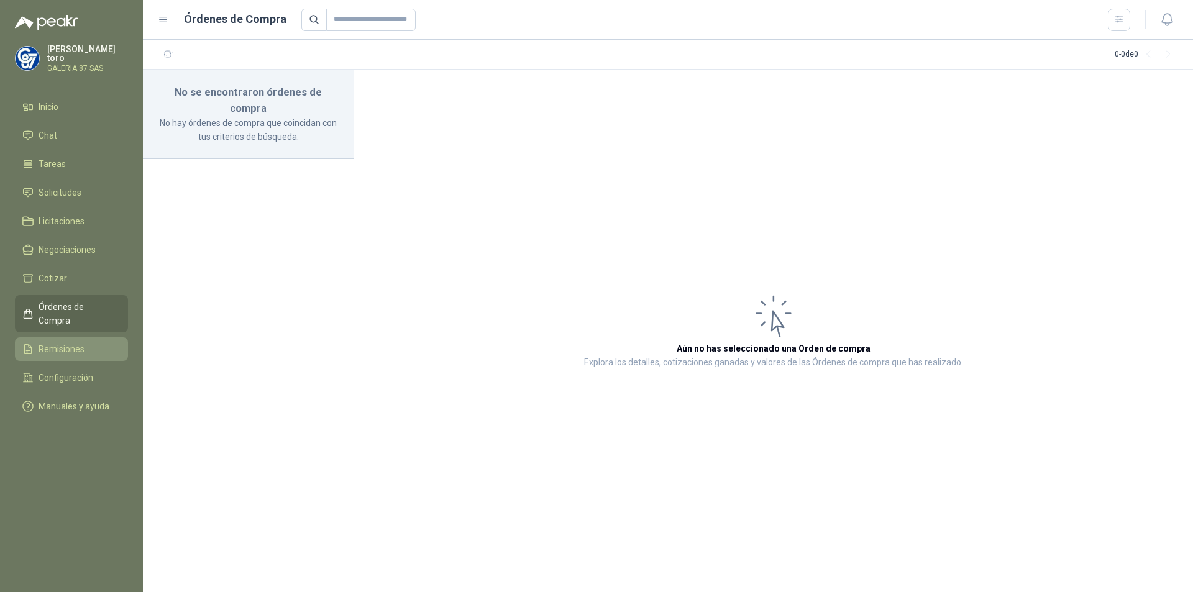
click at [58, 342] on span "Remisiones" at bounding box center [62, 349] width 46 height 14
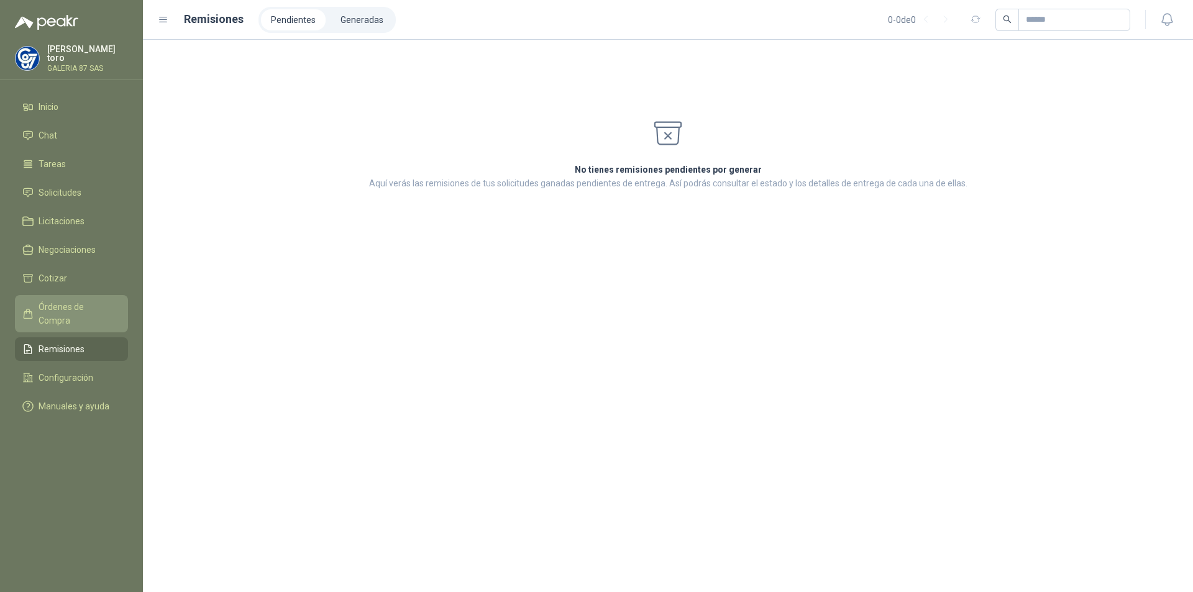
click at [52, 300] on span "Órdenes de Compra" at bounding box center [78, 313] width 78 height 27
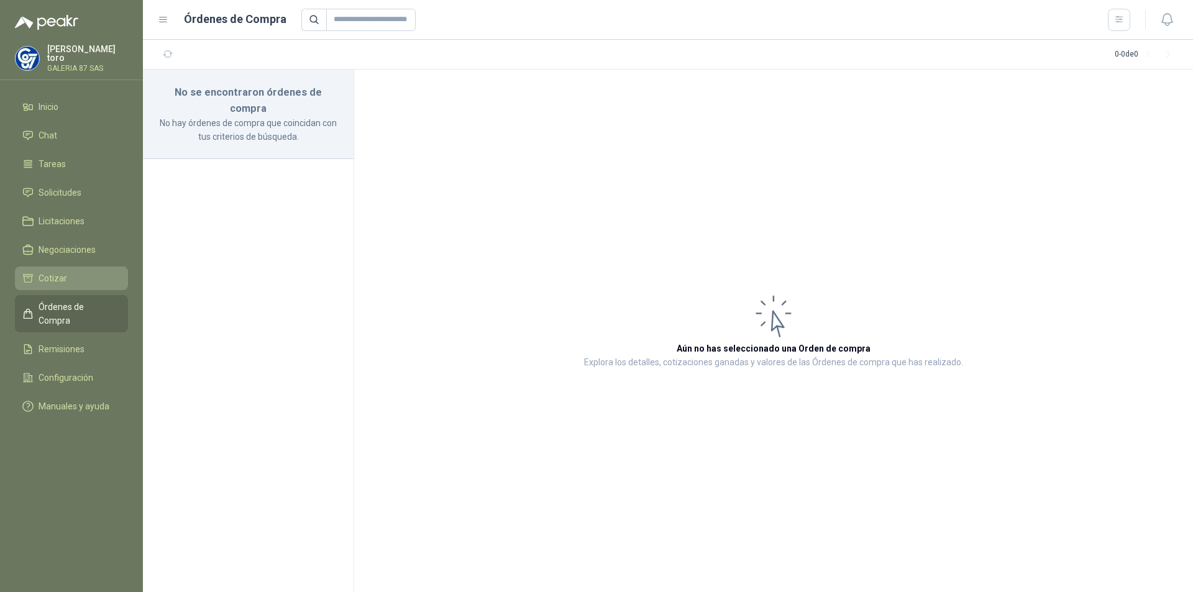
click at [53, 272] on span "Cotizar" at bounding box center [53, 279] width 29 height 14
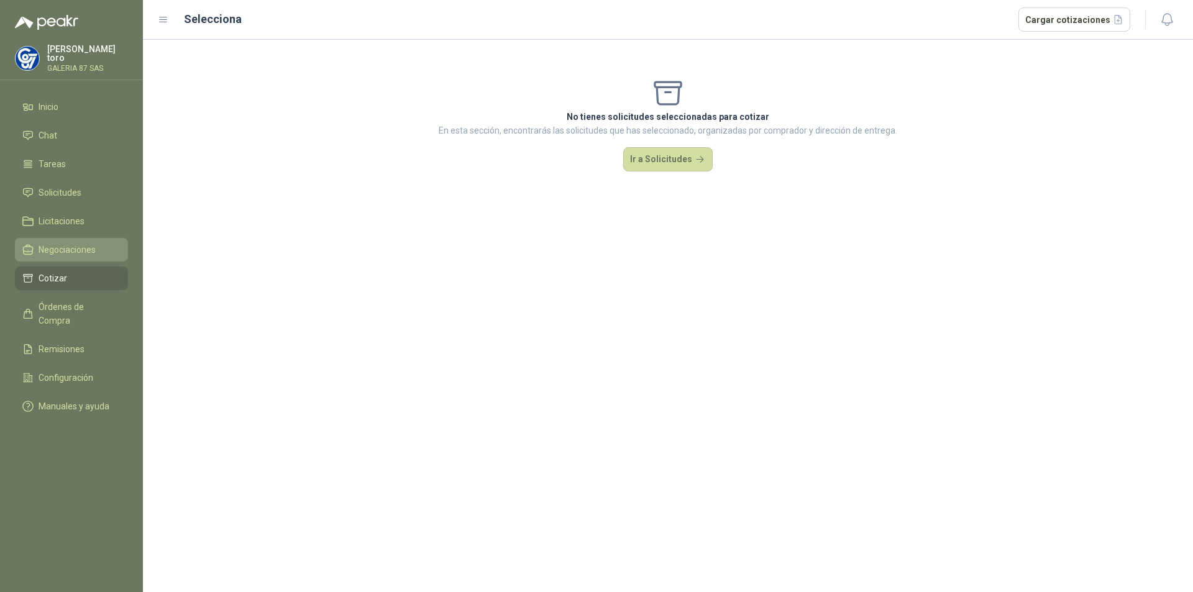
click at [57, 244] on span "Negociaciones" at bounding box center [67, 250] width 57 height 14
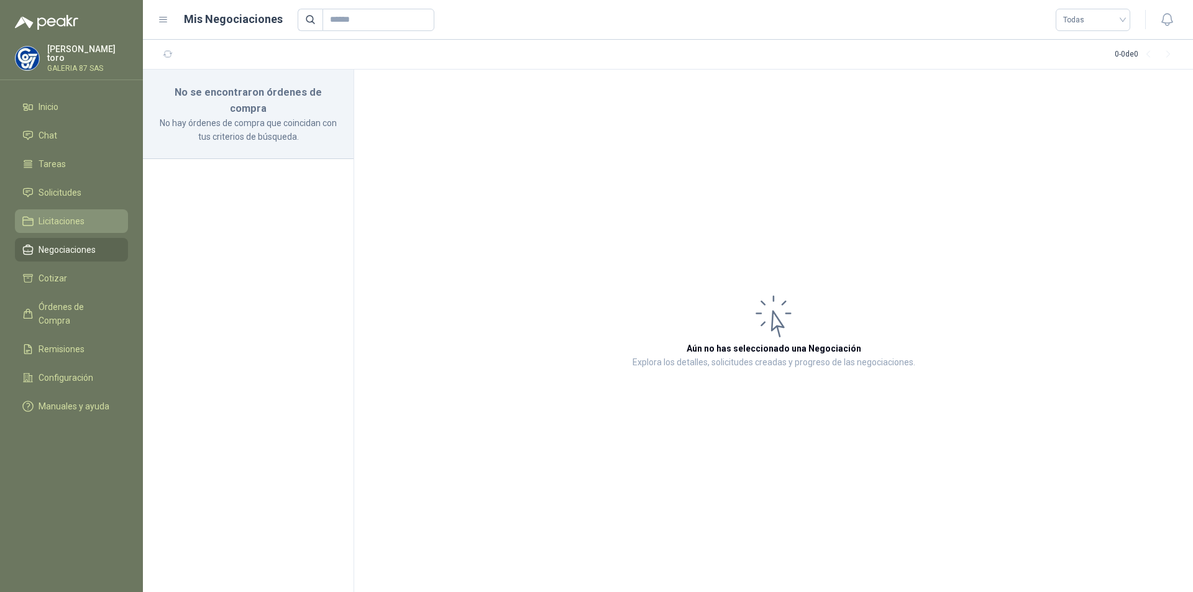
click at [62, 222] on span "Licitaciones" at bounding box center [62, 221] width 46 height 14
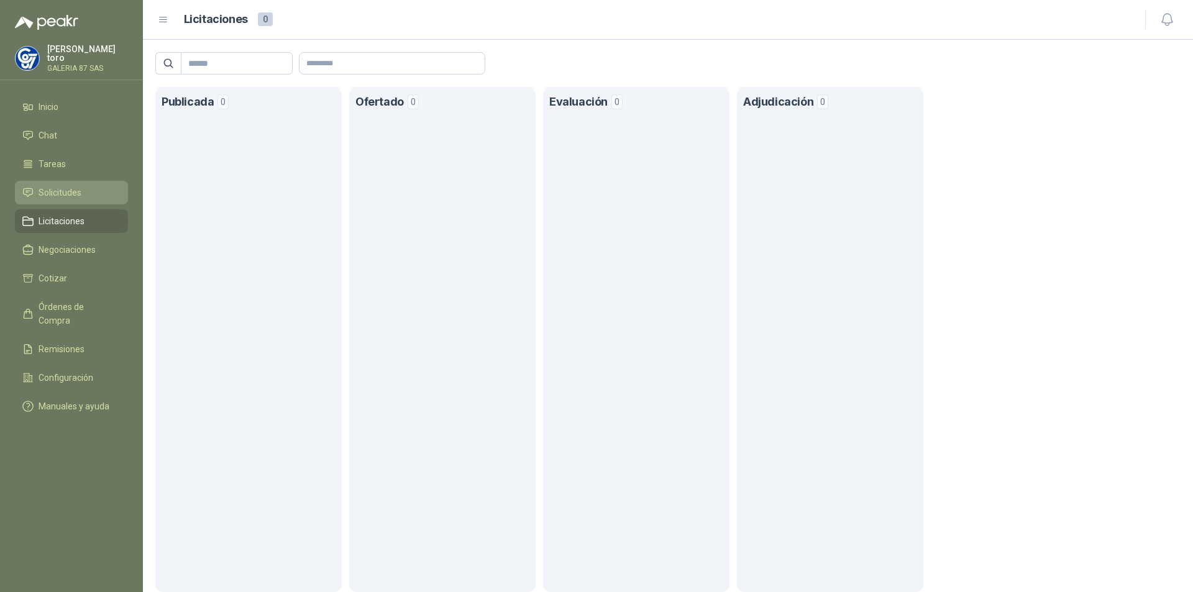
click at [58, 191] on span "Solicitudes" at bounding box center [60, 193] width 43 height 14
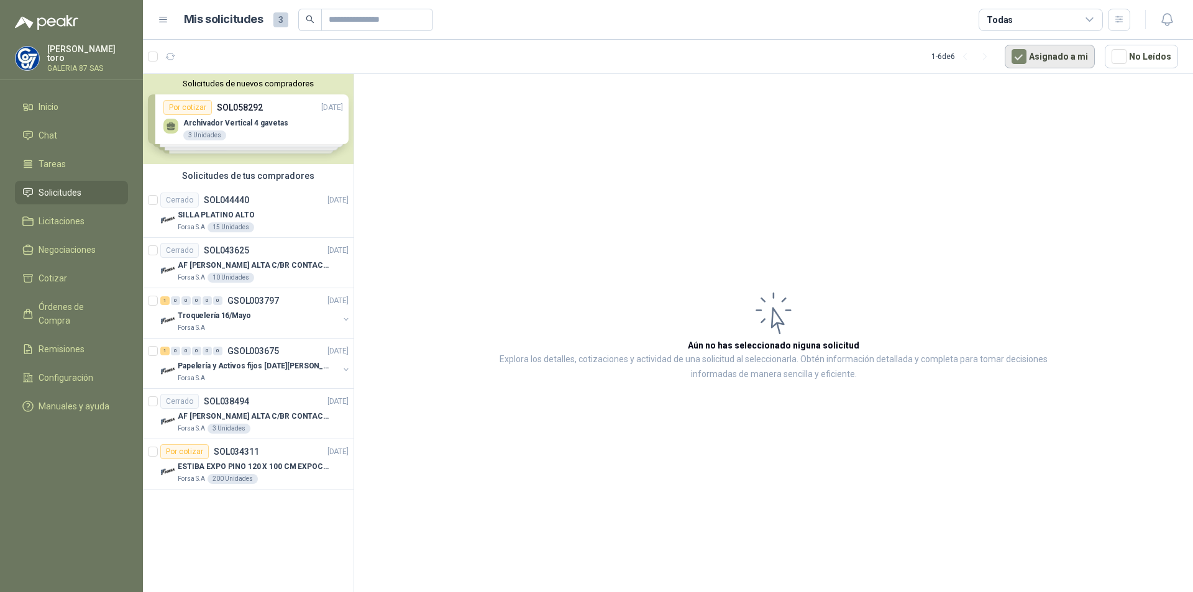
click at [1056, 57] on button "Asignado a mi" at bounding box center [1050, 57] width 90 height 24
click at [49, 100] on span "Inicio" at bounding box center [49, 107] width 20 height 14
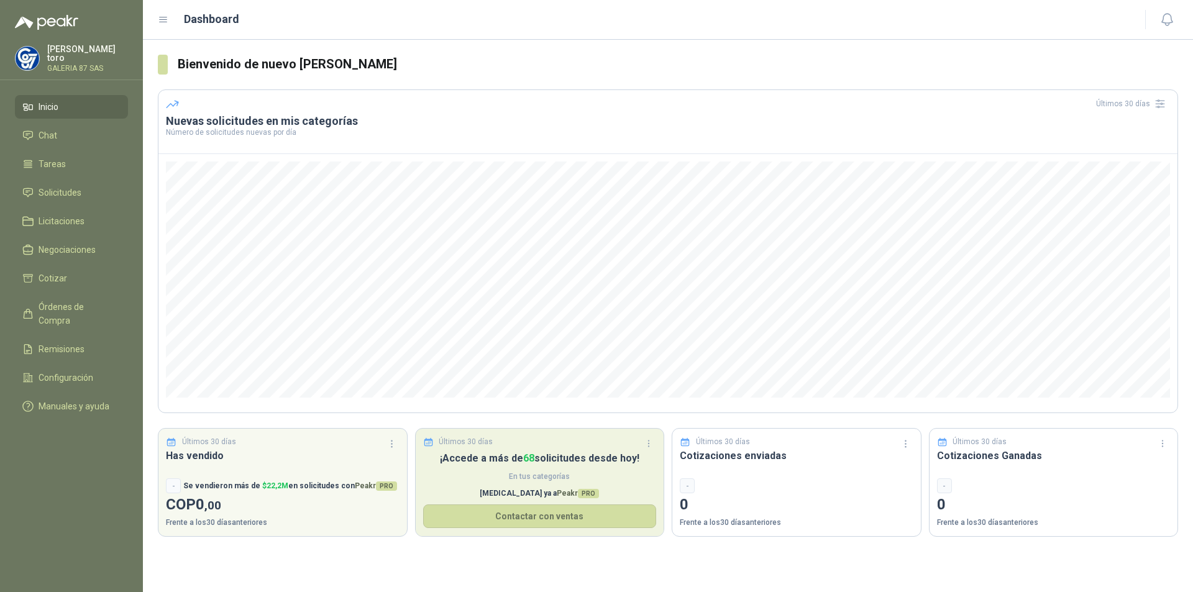
click at [506, 460] on p "¡Accede a más de 68 solicitudes desde [DATE]!" at bounding box center [540, 459] width 234 height 16
click at [552, 518] on button "Contactar con ventas" at bounding box center [540, 517] width 234 height 24
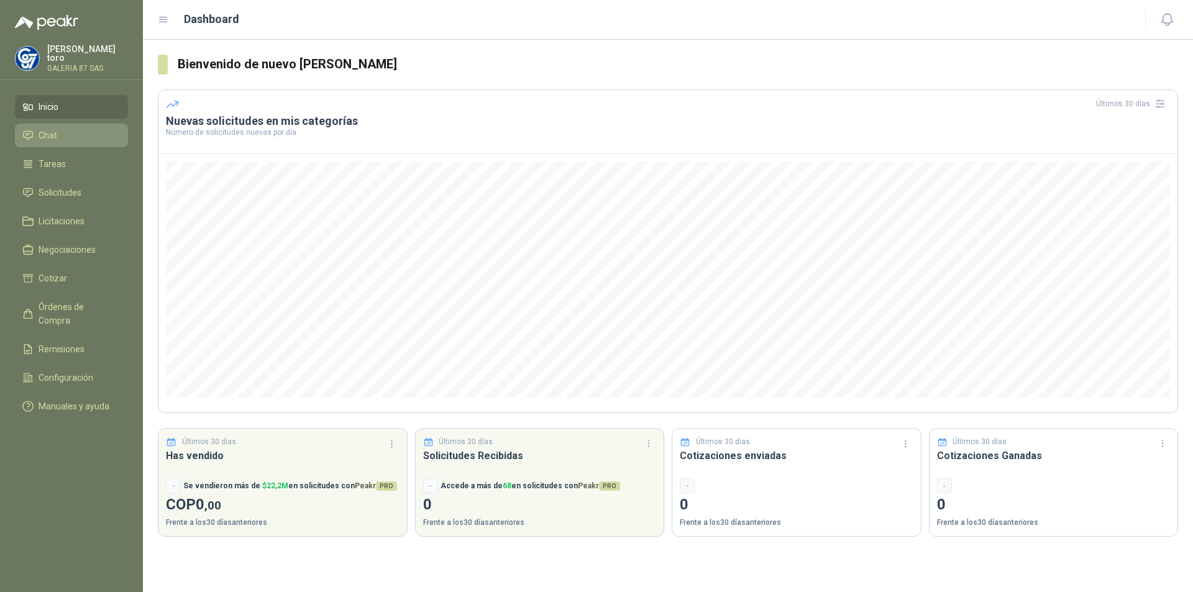
click at [49, 132] on span "Chat" at bounding box center [48, 136] width 19 height 14
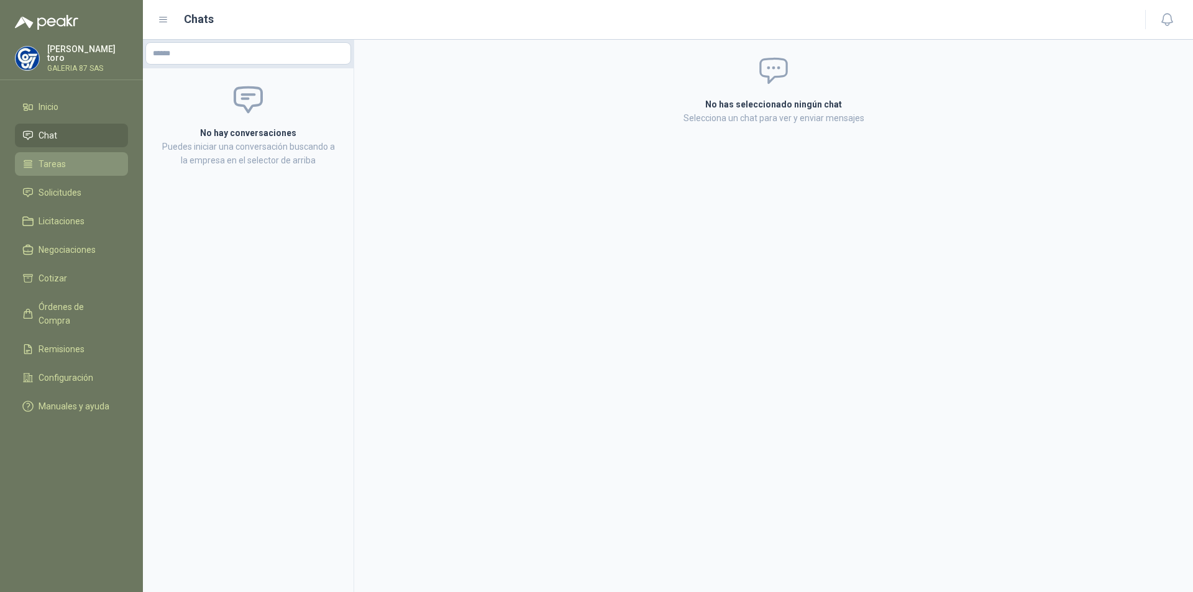
click at [50, 158] on span "Tareas" at bounding box center [52, 164] width 27 height 14
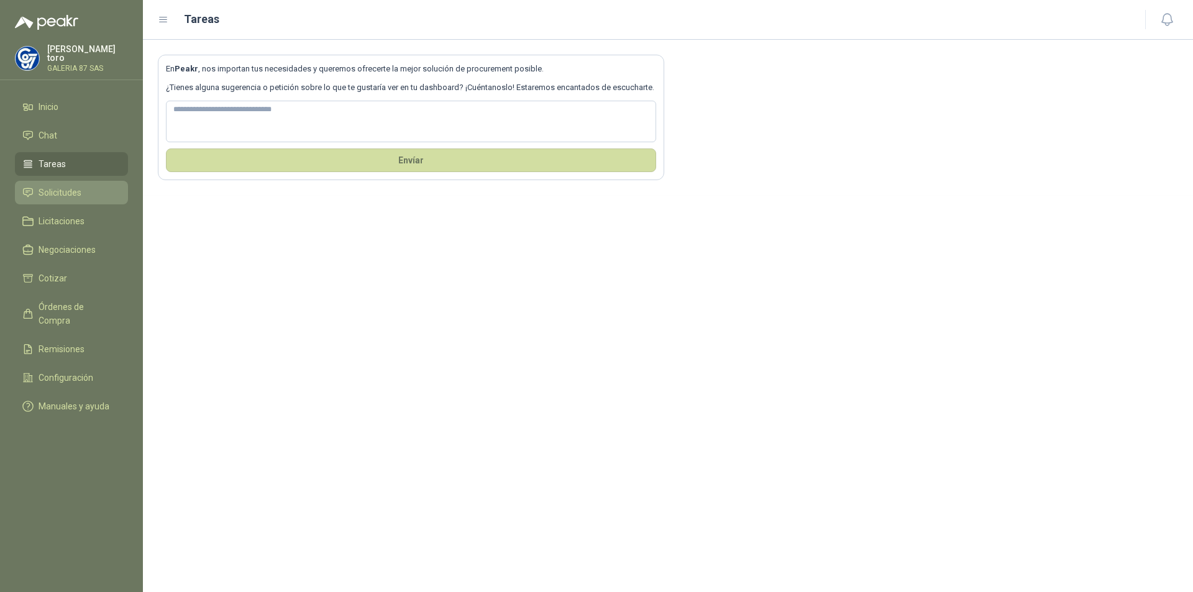
click at [51, 186] on span "Solicitudes" at bounding box center [60, 193] width 43 height 14
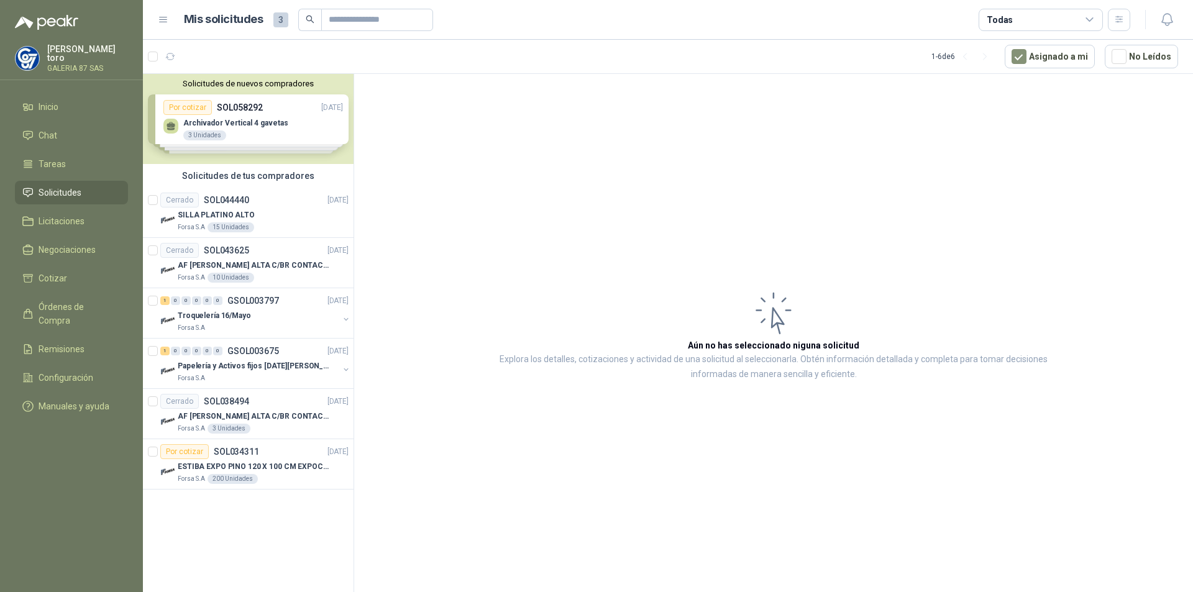
click at [251, 85] on button "Solicitudes de nuevos compradores" at bounding box center [248, 83] width 201 height 9
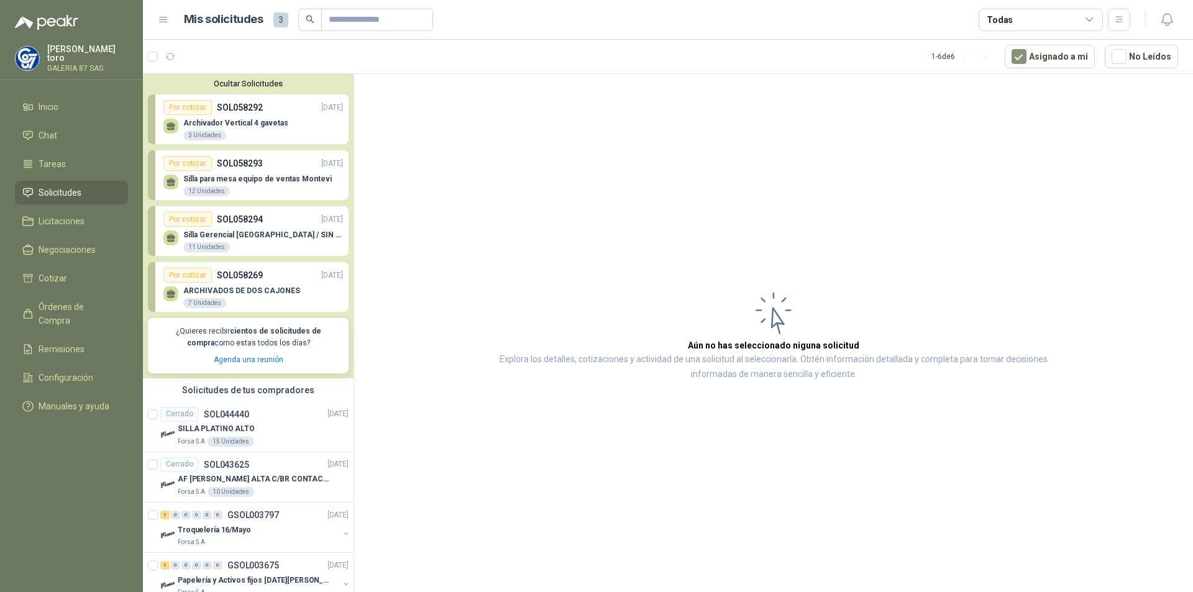
click at [232, 82] on button "Ocultar Solicitudes" at bounding box center [248, 83] width 201 height 9
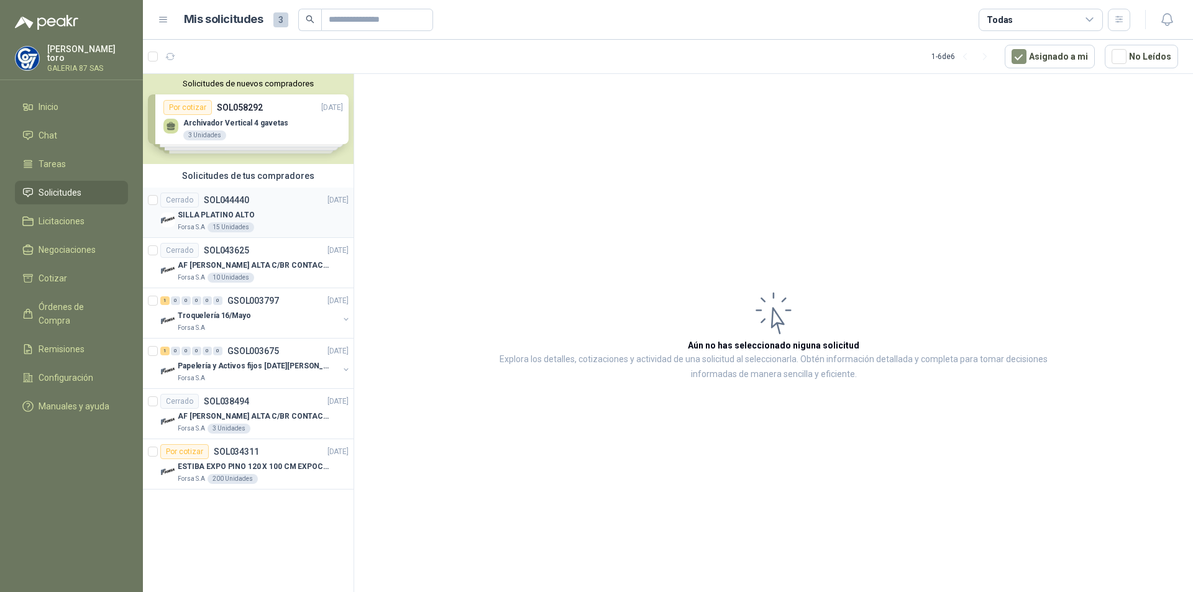
click at [222, 211] on p "SILLA PLATINO ALTO" at bounding box center [216, 215] width 77 height 12
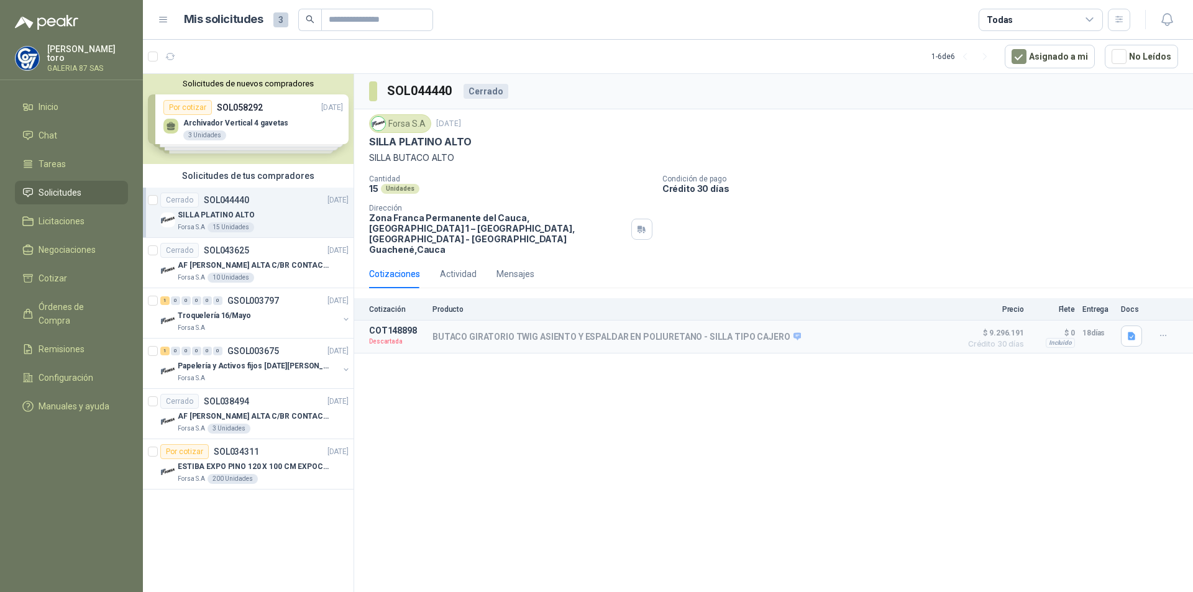
click at [213, 216] on p "SILLA PLATINO ALTO" at bounding box center [216, 215] width 77 height 12
click at [222, 254] on p "SOL043625" at bounding box center [226, 250] width 45 height 9
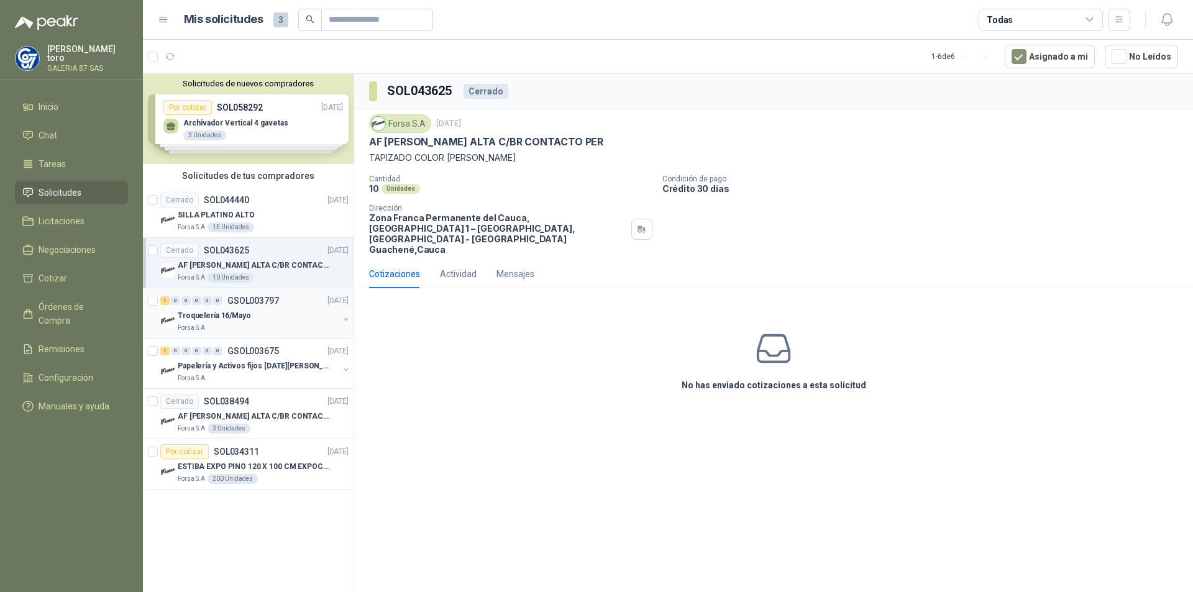
click at [221, 306] on div "1 0 0 0 0 0 GSOL003797 [DATE]" at bounding box center [255, 300] width 191 height 15
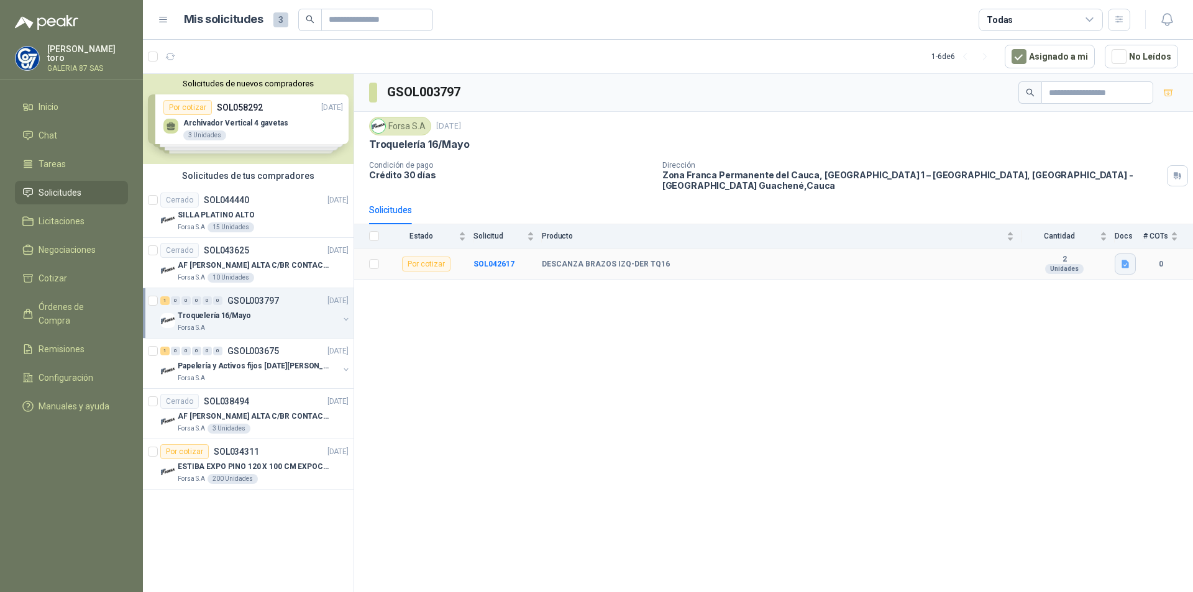
click at [1128, 260] on icon "button" at bounding box center [1125, 264] width 7 height 8
click at [1020, 227] on button "92882 DESCANZA BRAZOS IZQ-DER TQ16-N.pdf" at bounding box center [1032, 228] width 192 height 13
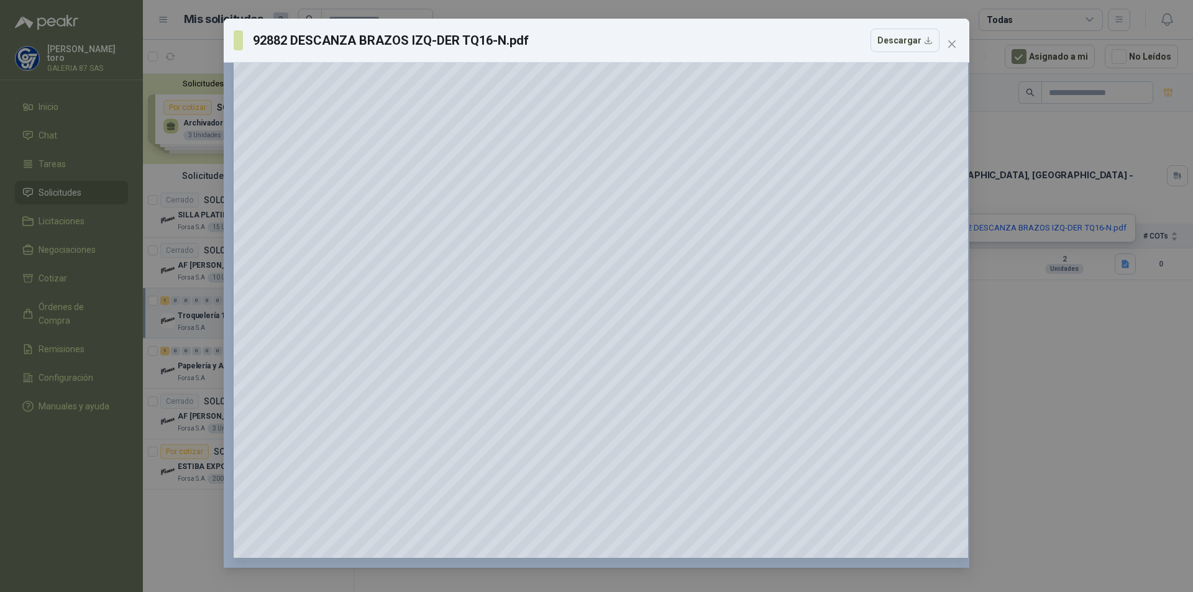
scroll to position [1526, 0]
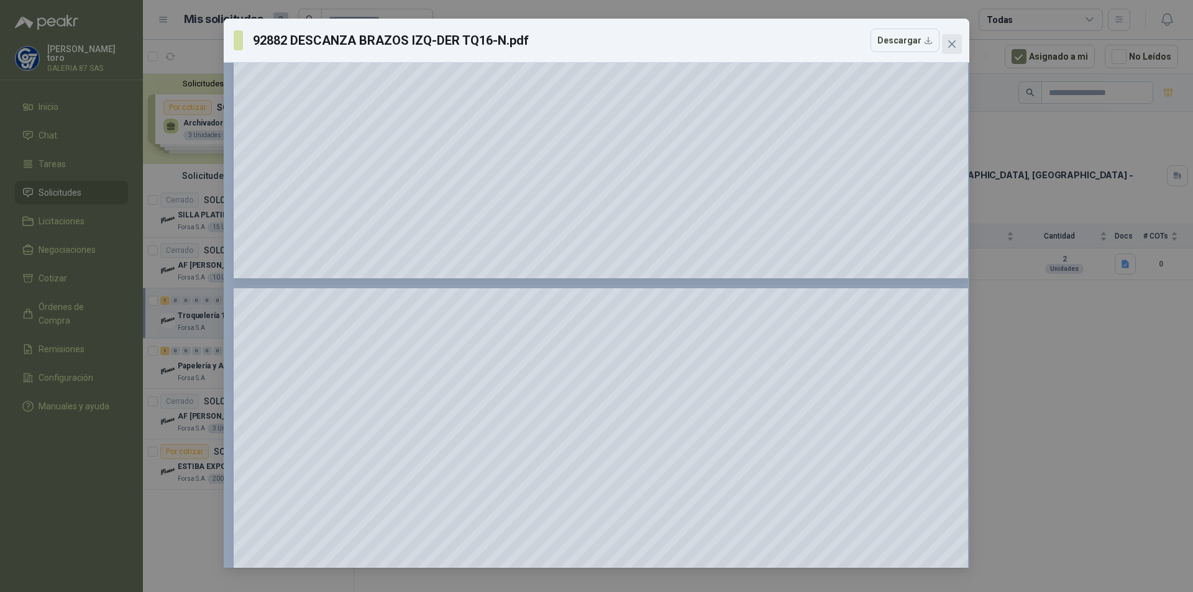
click at [953, 44] on icon "close" at bounding box center [951, 43] width 7 height 7
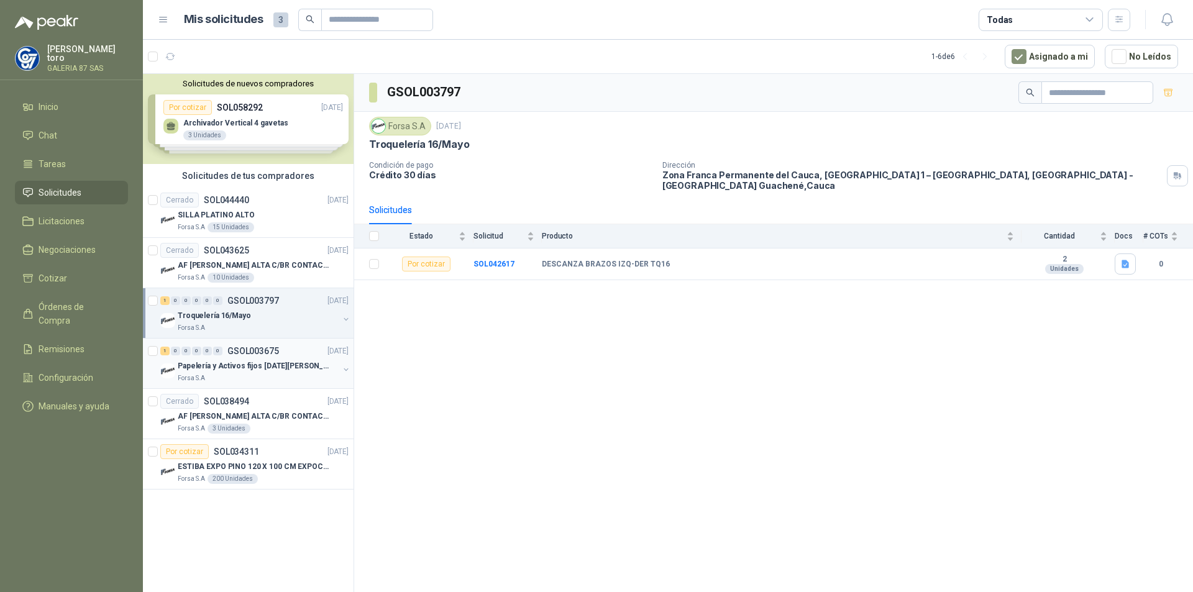
click at [239, 359] on div "Papelería y Activos fijos [DATE][PERSON_NAME]" at bounding box center [258, 366] width 161 height 15
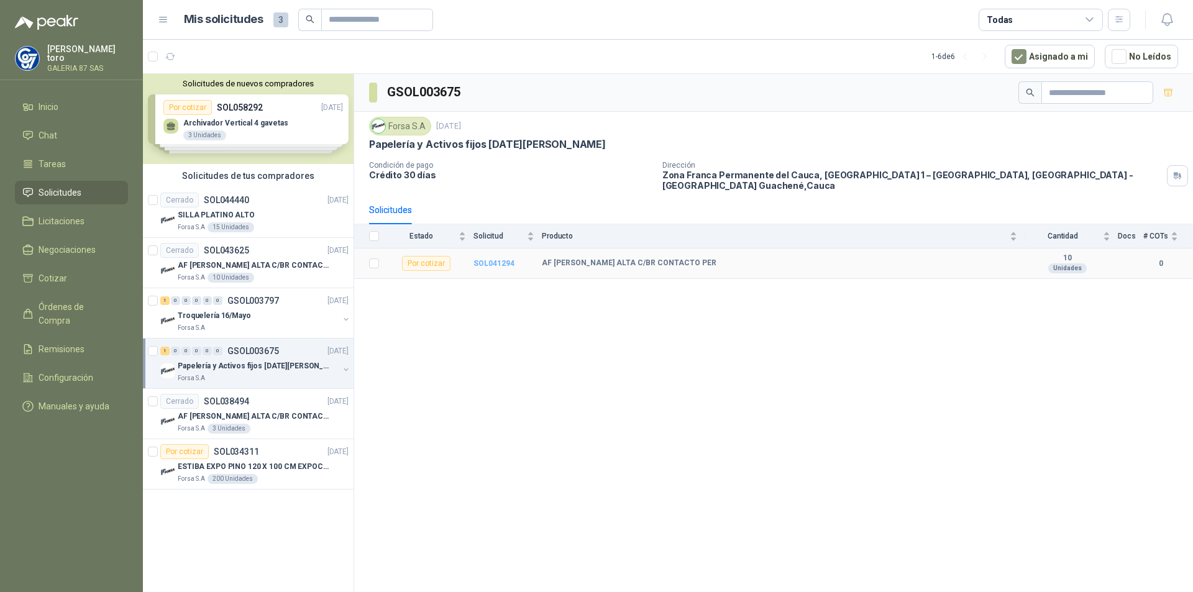
click at [489, 259] on b "SOL041294" at bounding box center [494, 263] width 41 height 9
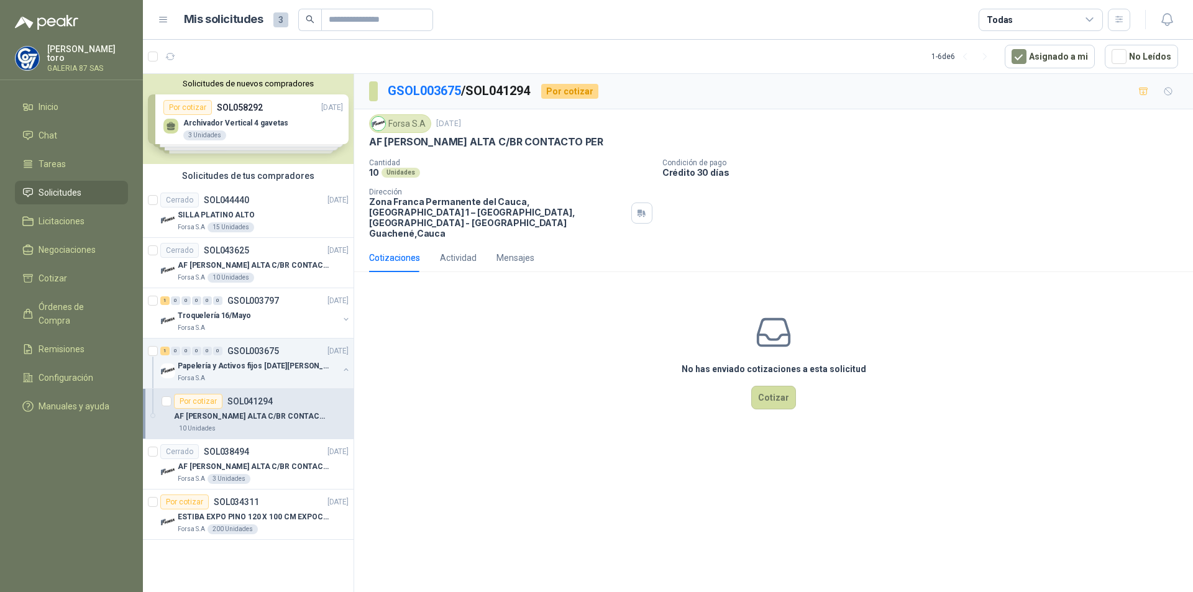
click at [153, 414] on div at bounding box center [152, 401] width 1 height 25
click at [222, 363] on p "Papelería y Activos fijos [DATE][PERSON_NAME]" at bounding box center [255, 366] width 155 height 12
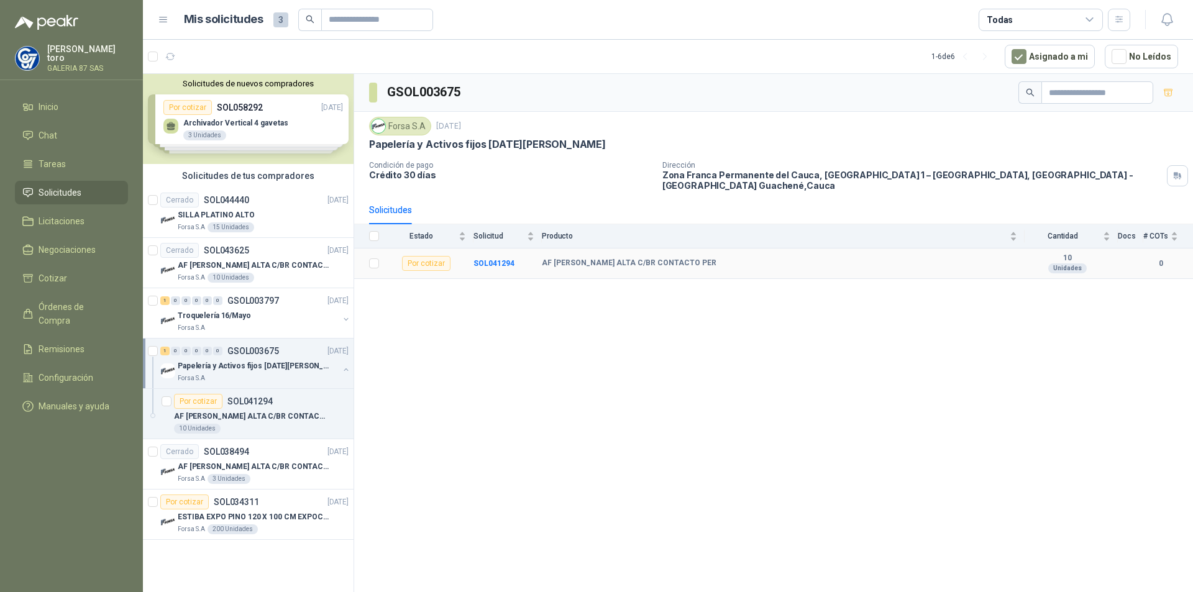
click at [1160, 258] on b "0" at bounding box center [1160, 264] width 35 height 12
click at [1069, 254] on b "10" at bounding box center [1068, 259] width 86 height 10
click at [58, 219] on span "Licitaciones" at bounding box center [62, 221] width 46 height 14
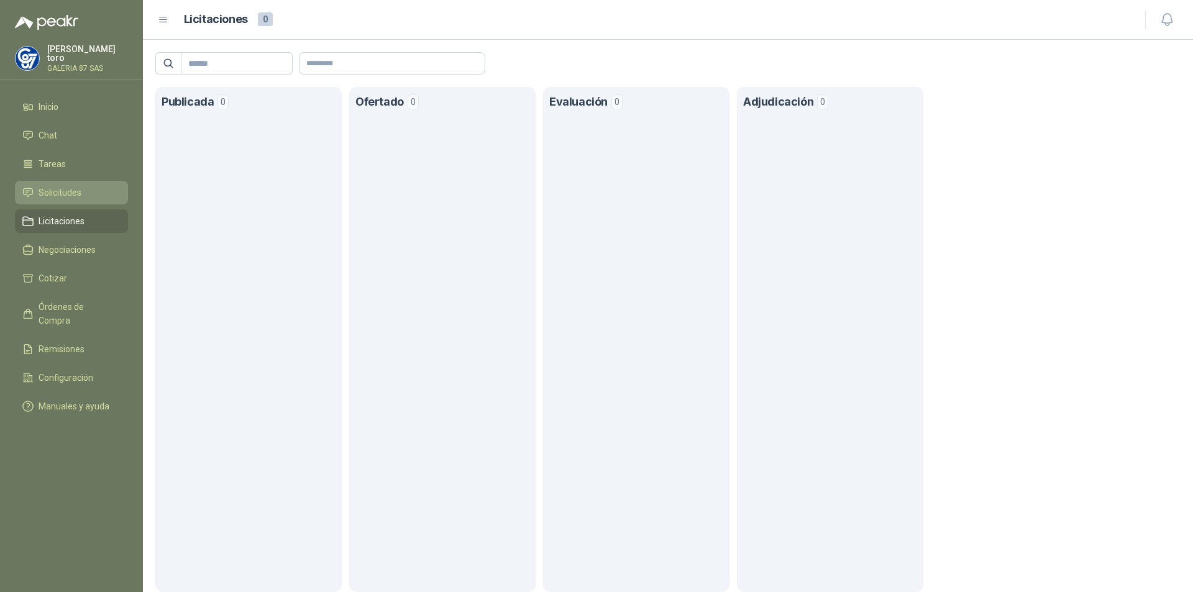
click at [56, 190] on span "Solicitudes" at bounding box center [60, 193] width 43 height 14
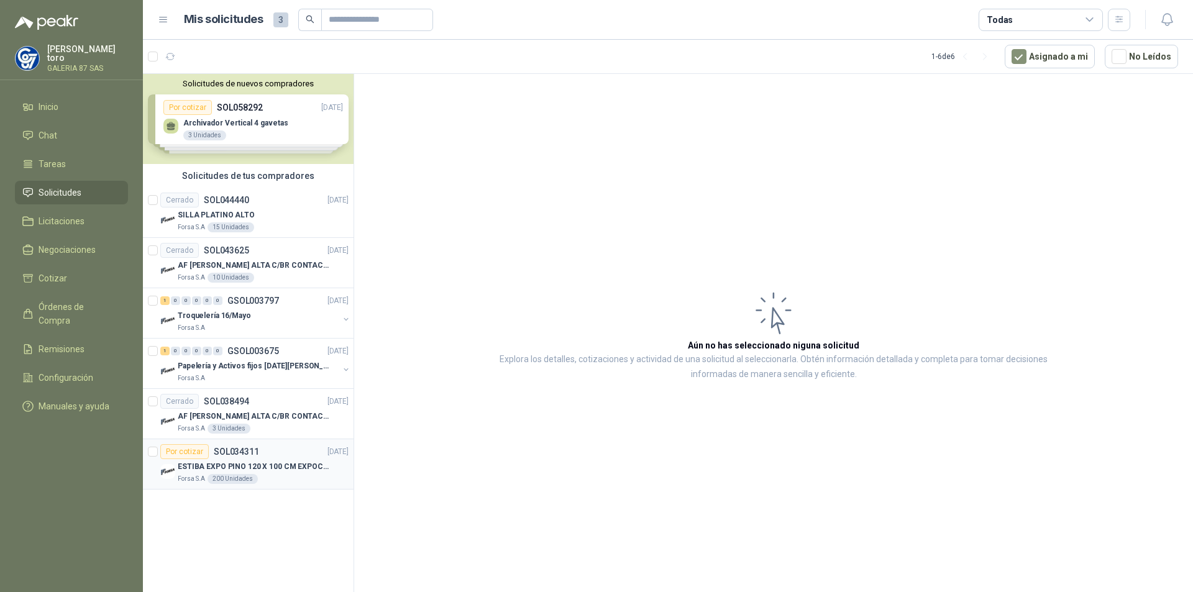
click at [209, 464] on p "ESTIBA EXPO PINO 120 X 100 CM EXPOCOL" at bounding box center [255, 467] width 155 height 12
